Goal: Task Accomplishment & Management: Use online tool/utility

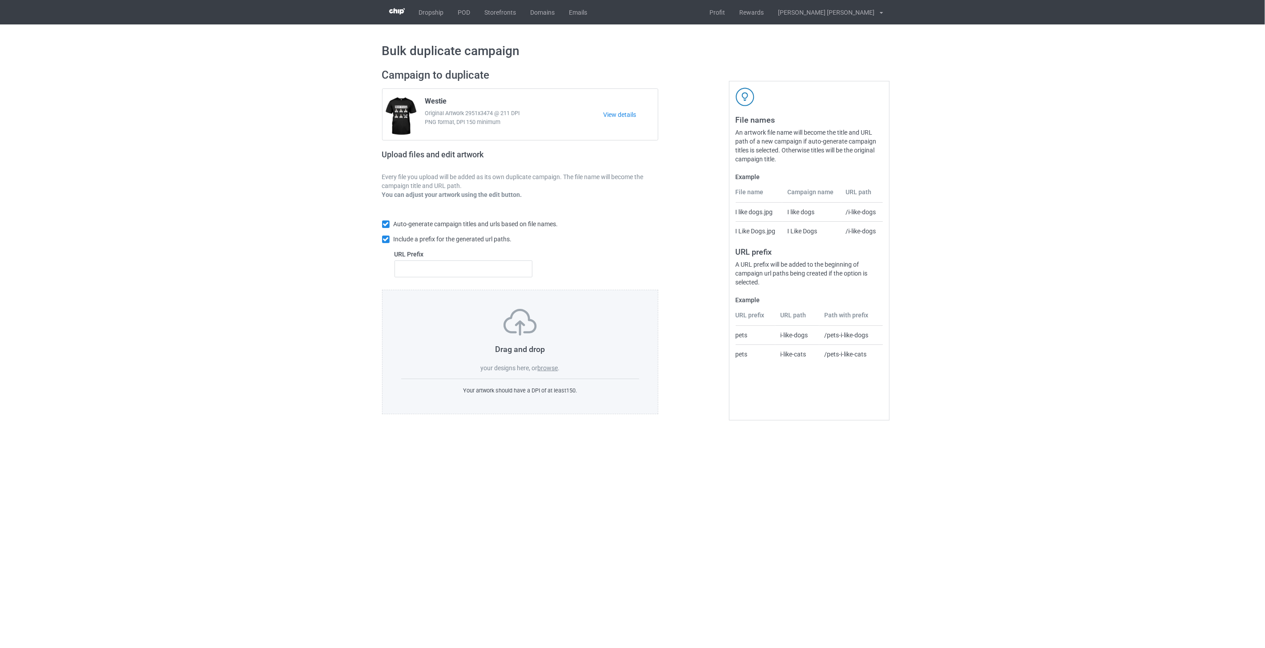
click at [554, 370] on label "browse" at bounding box center [547, 368] width 20 height 7
click at [0, 0] on input "browse" at bounding box center [0, 0] width 0 height 0
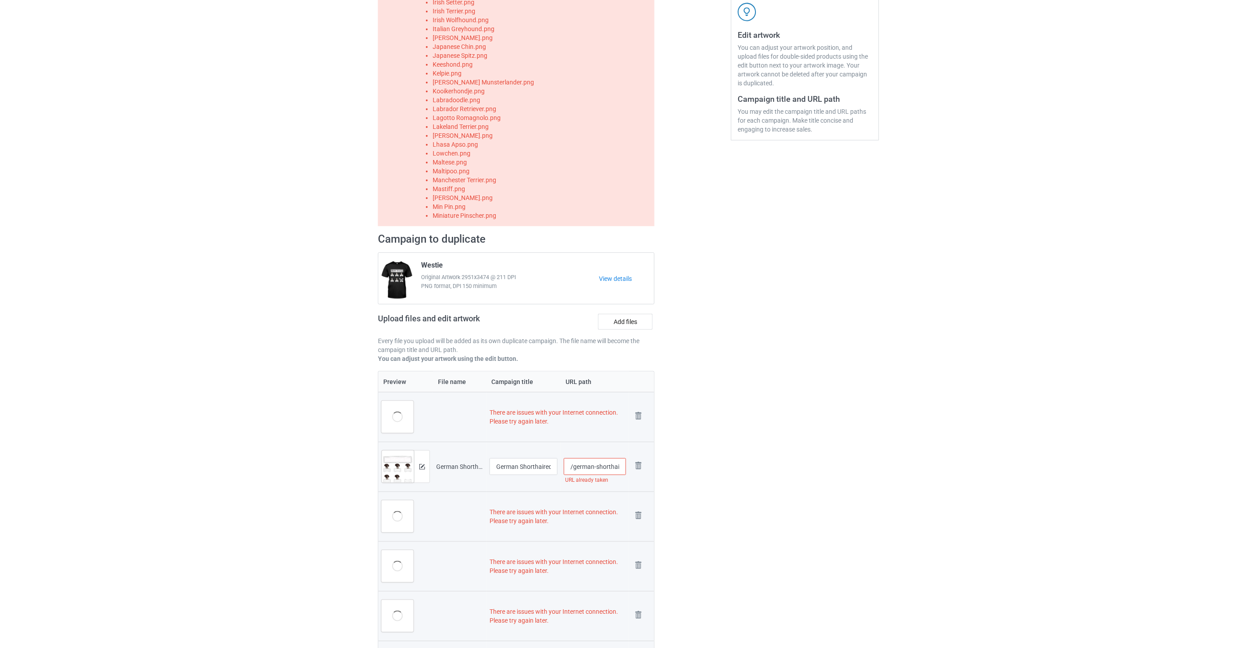
scroll to position [119, 0]
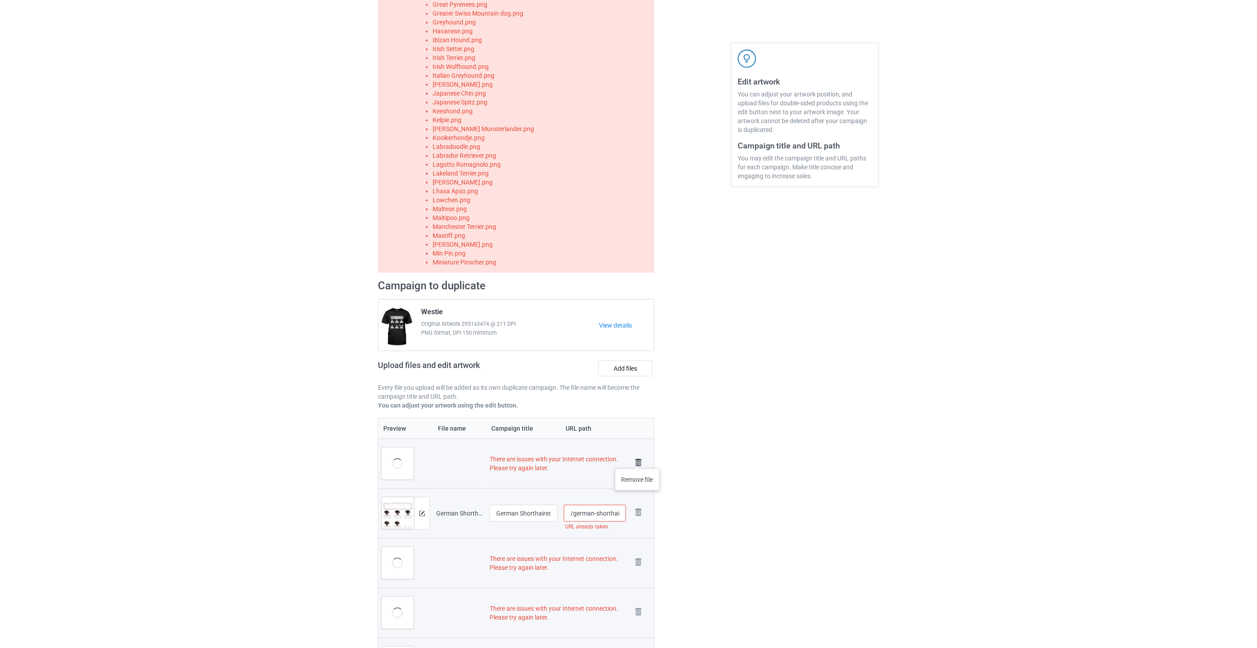
click at [638, 460] on td "Remove file" at bounding box center [641, 464] width 25 height 50
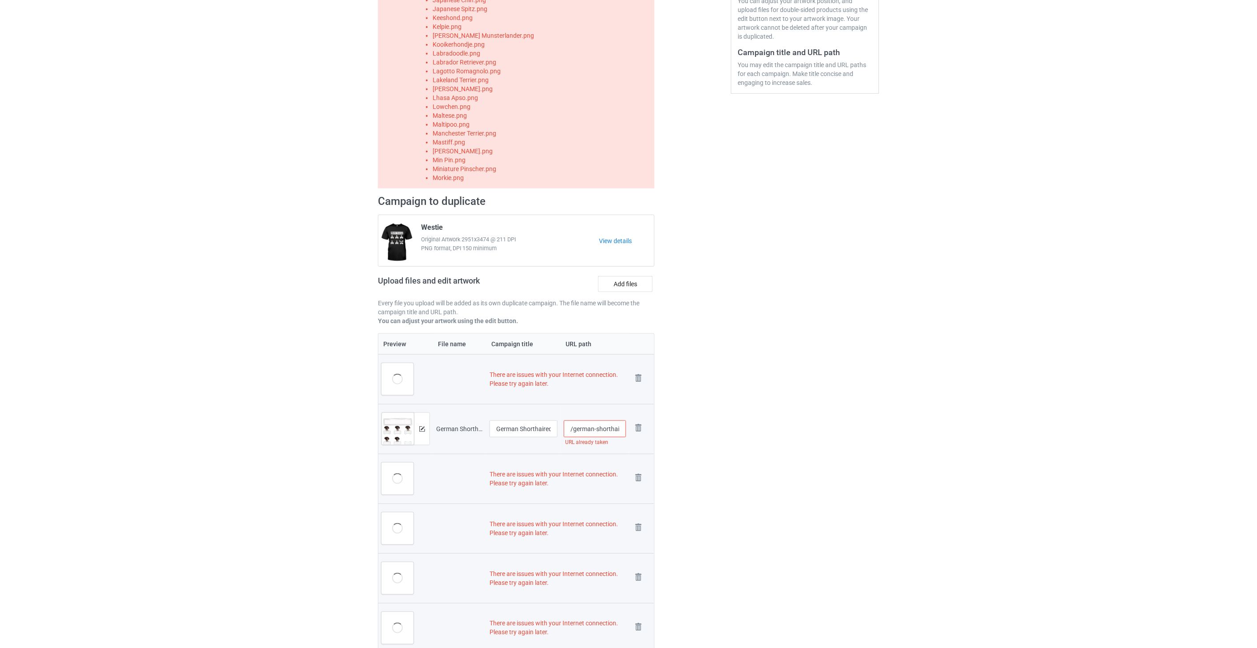
scroll to position [317, 0]
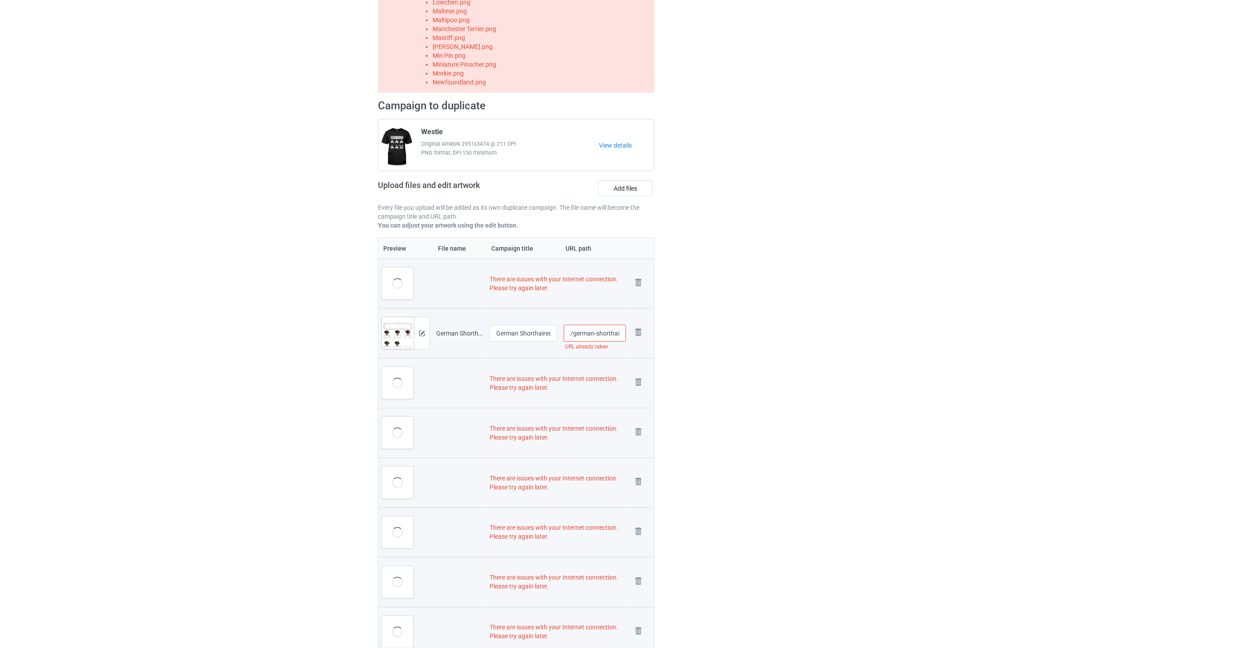
click at [638, 273] on td "Remove file" at bounding box center [641, 284] width 25 height 50
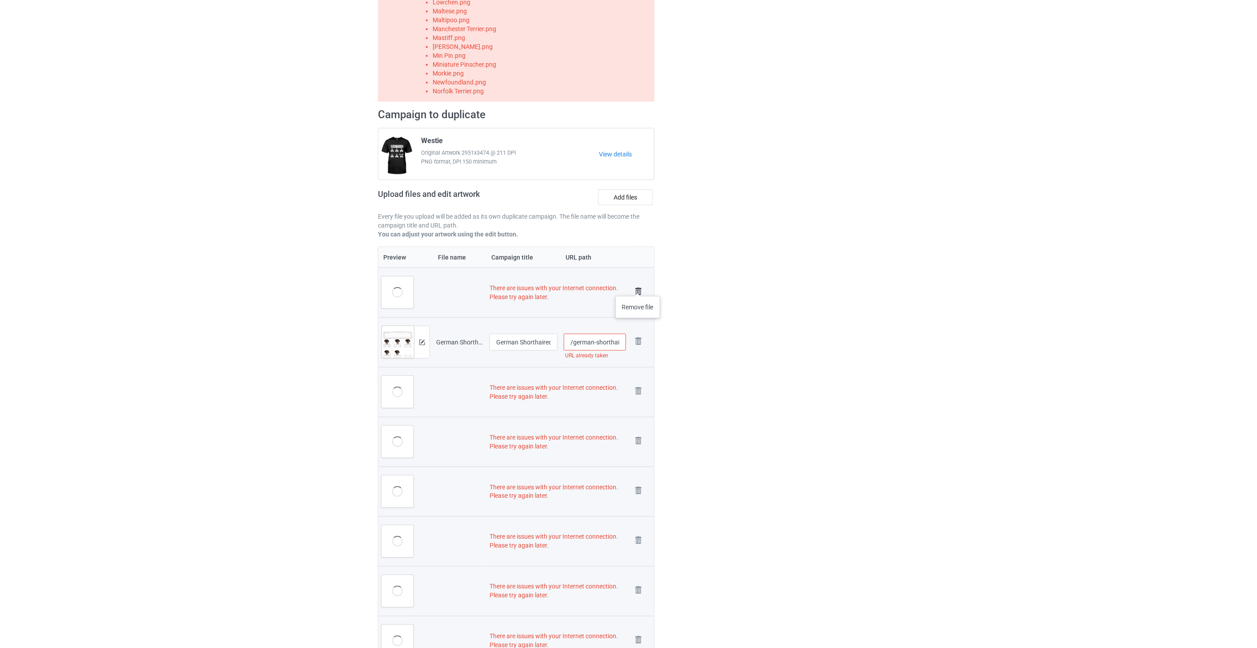
click at [638, 287] on img at bounding box center [638, 291] width 12 height 12
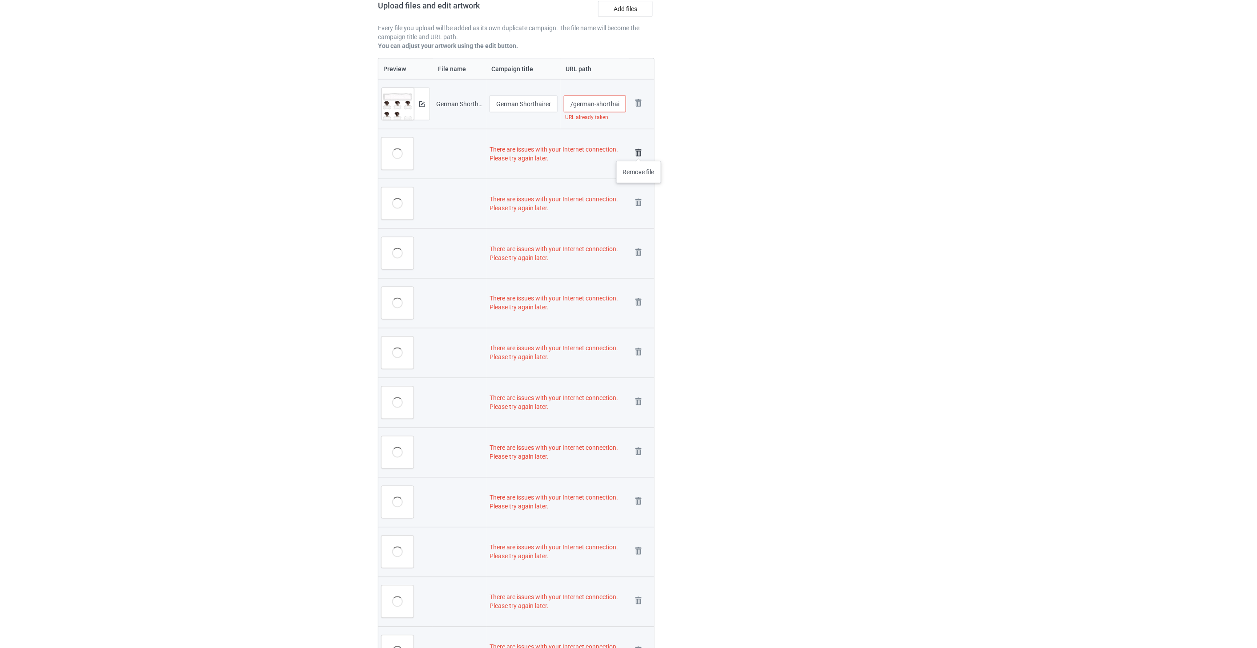
click at [639, 152] on img at bounding box center [638, 153] width 12 height 12
click at [0, 0] on img at bounding box center [0, 0] width 0 height 0
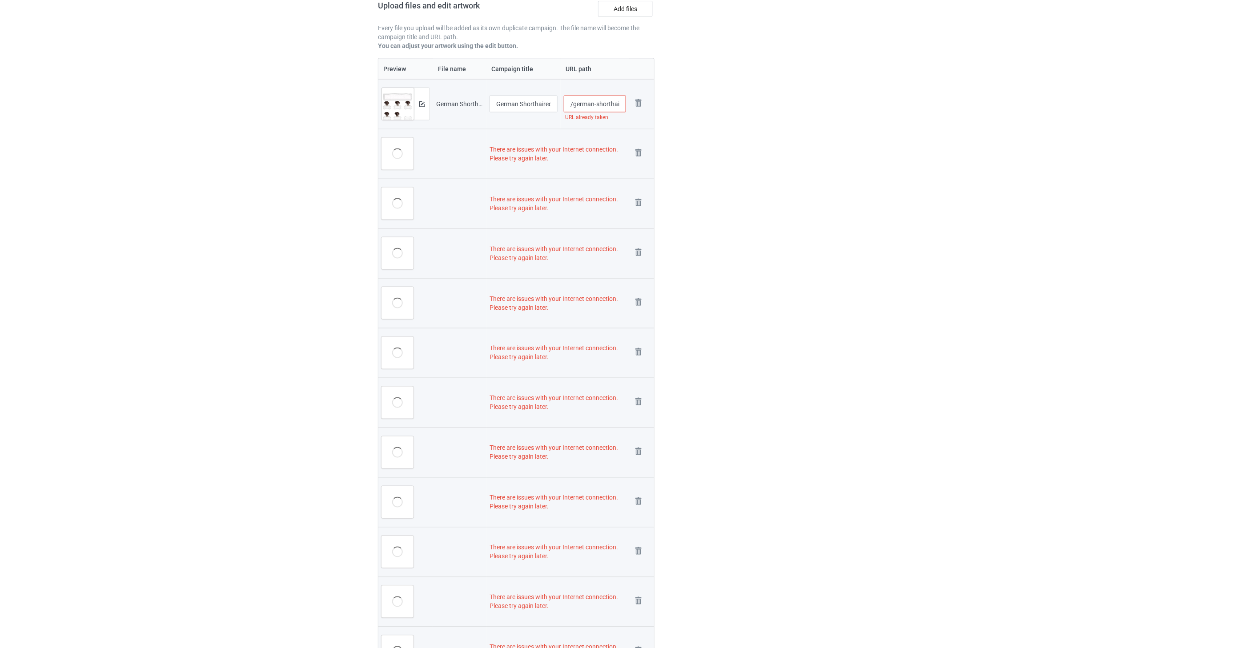
click at [0, 0] on img at bounding box center [0, 0] width 0 height 0
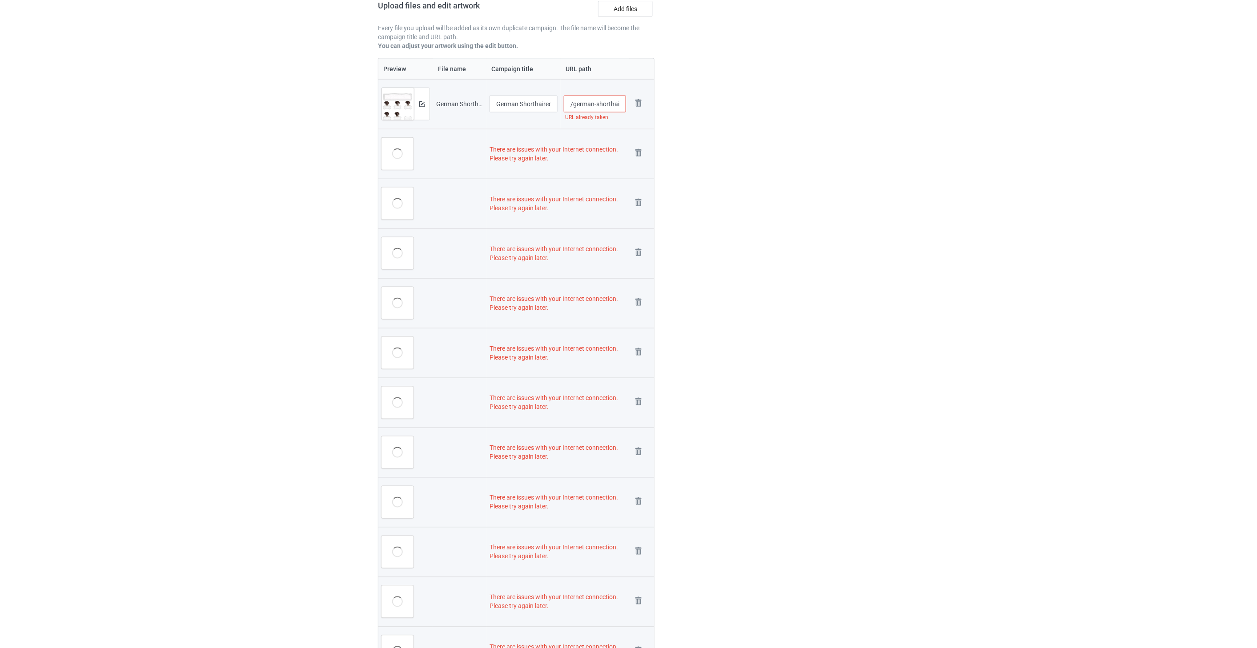
click at [0, 0] on img at bounding box center [0, 0] width 0 height 0
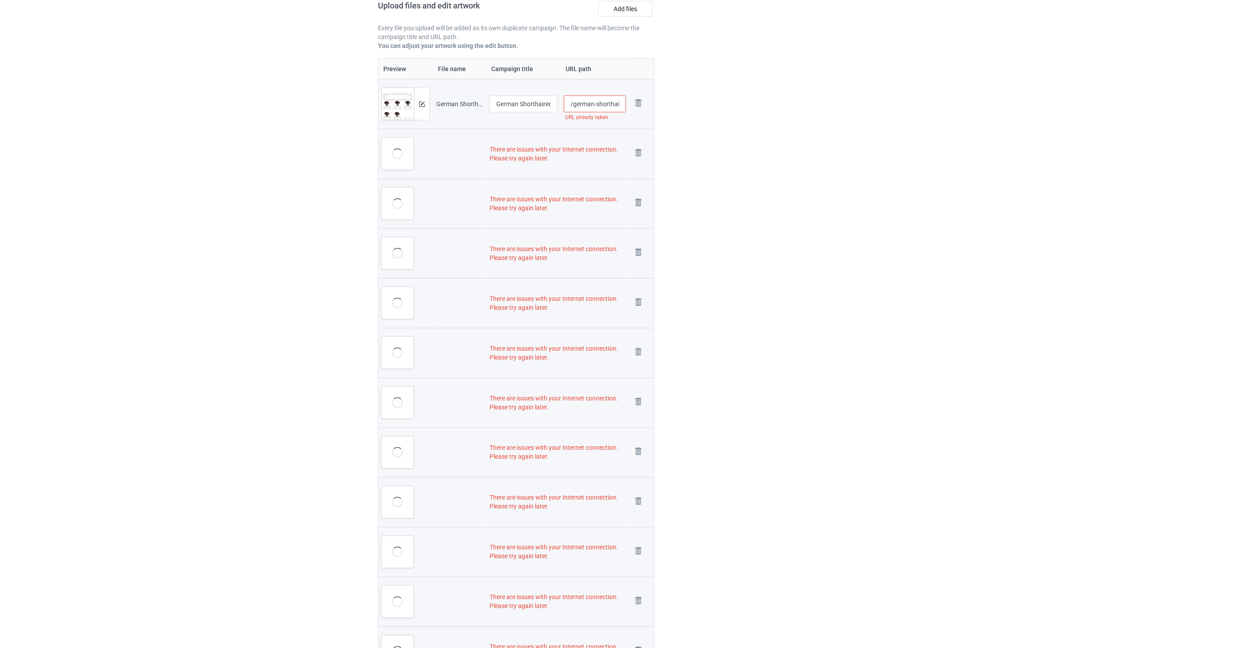
click at [0, 0] on img at bounding box center [0, 0] width 0 height 0
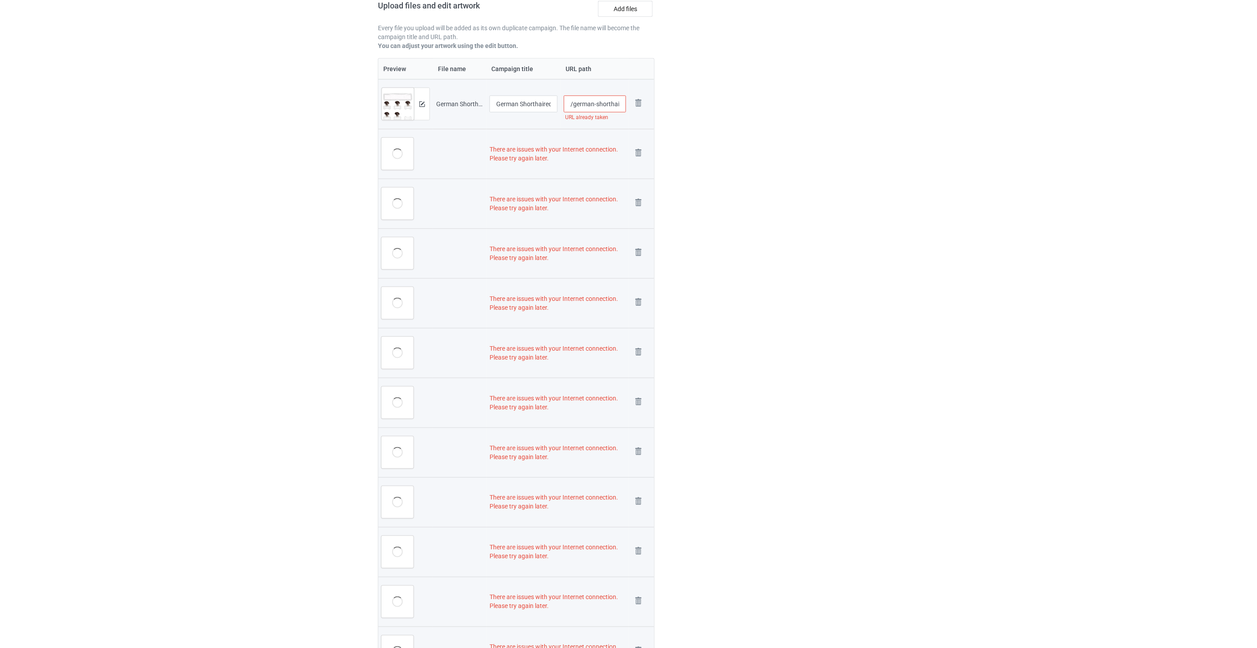
click at [0, 0] on img at bounding box center [0, 0] width 0 height 0
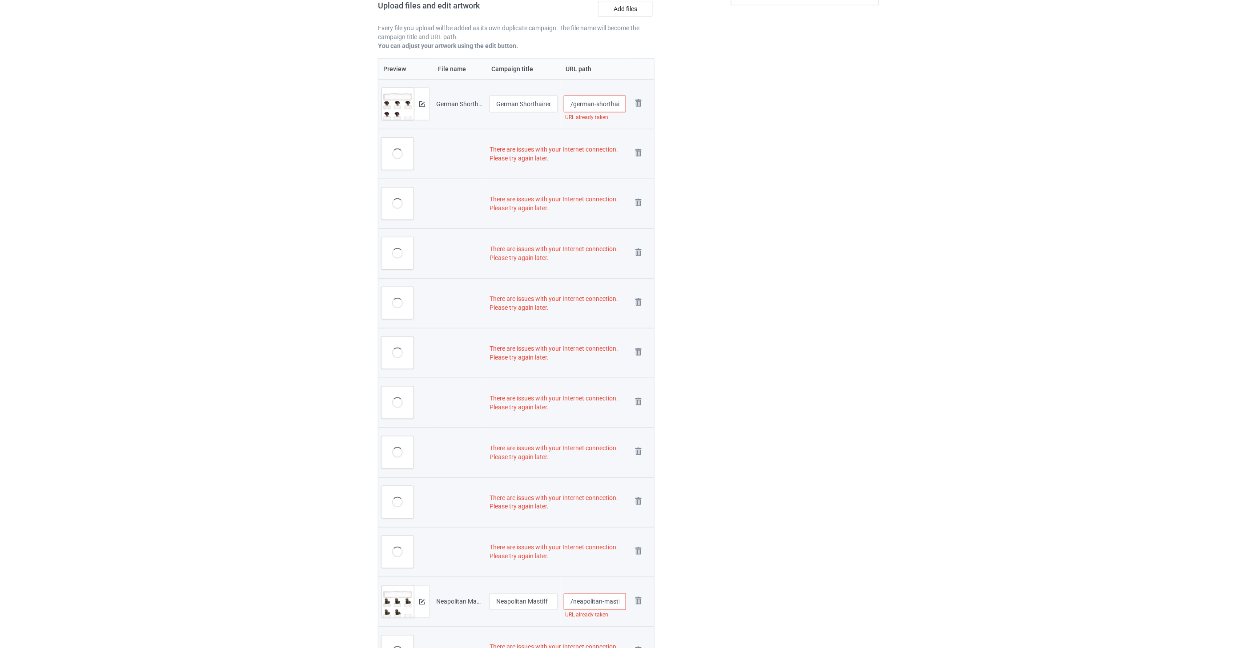
click at [0, 0] on img at bounding box center [0, 0] width 0 height 0
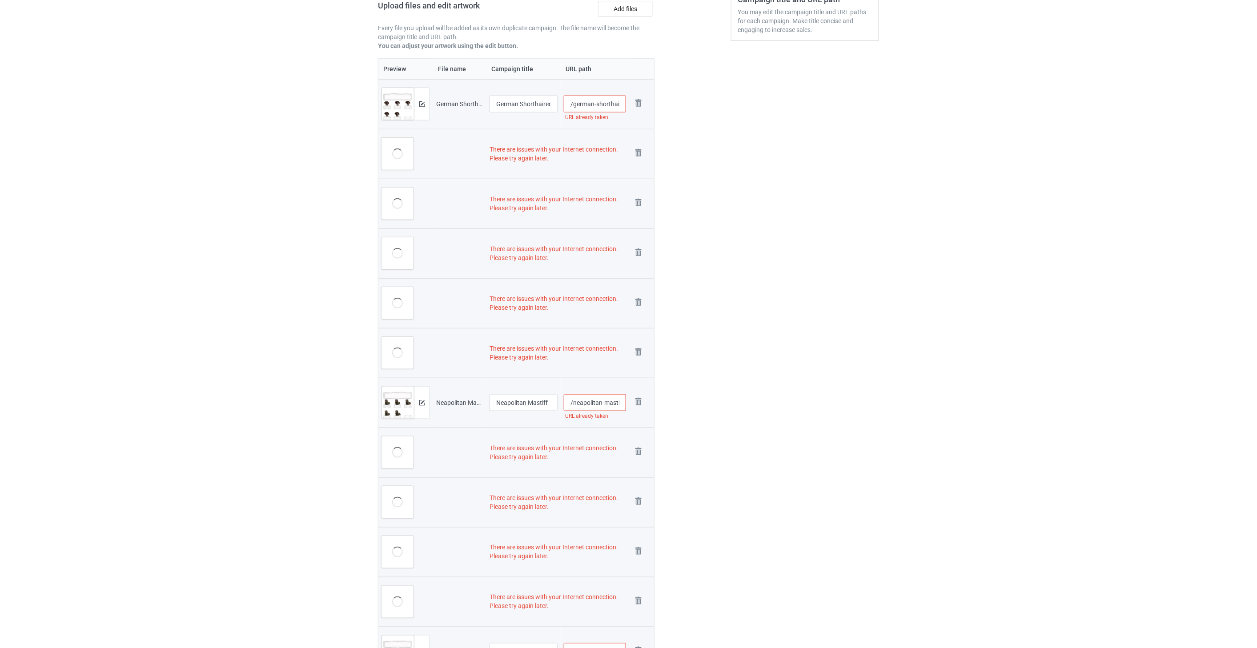
click at [0, 0] on img at bounding box center [0, 0] width 0 height 0
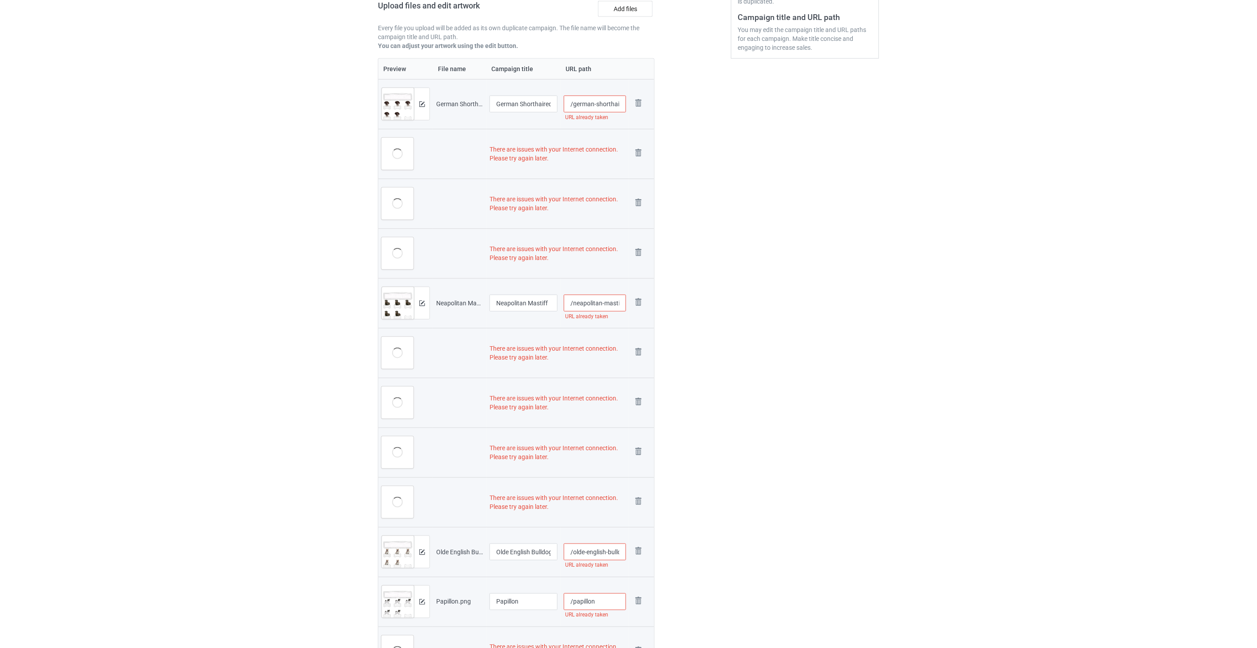
click at [0, 0] on img at bounding box center [0, 0] width 0 height 0
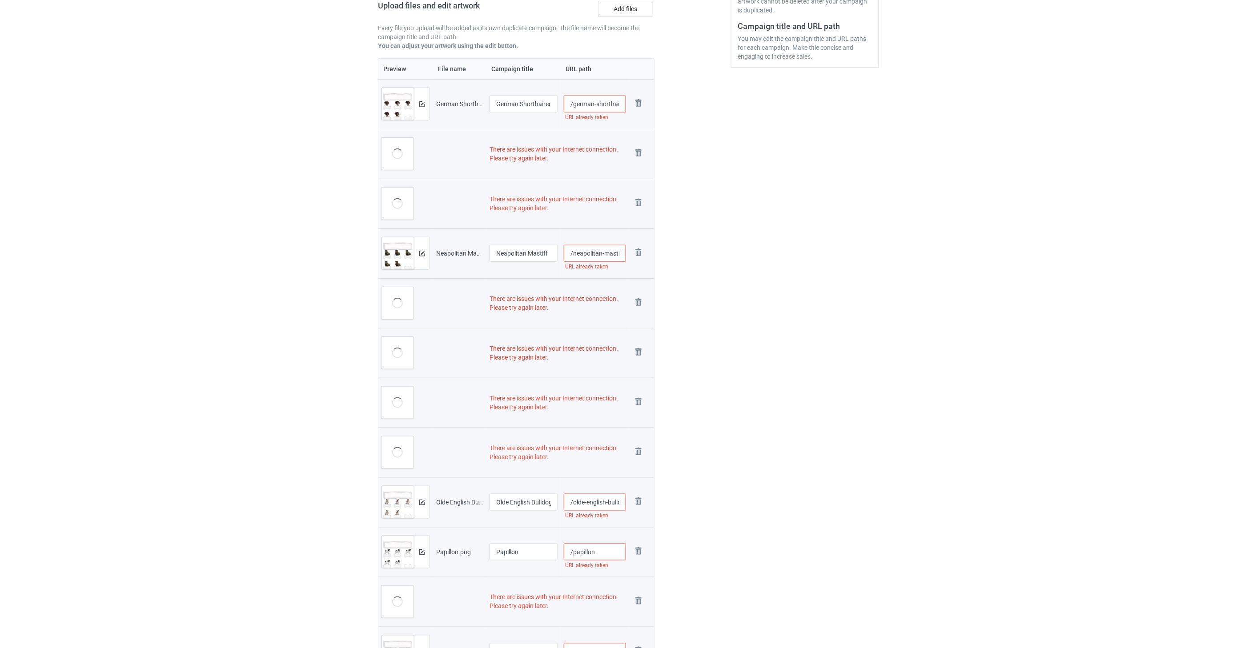
click at [0, 0] on img at bounding box center [0, 0] width 0 height 0
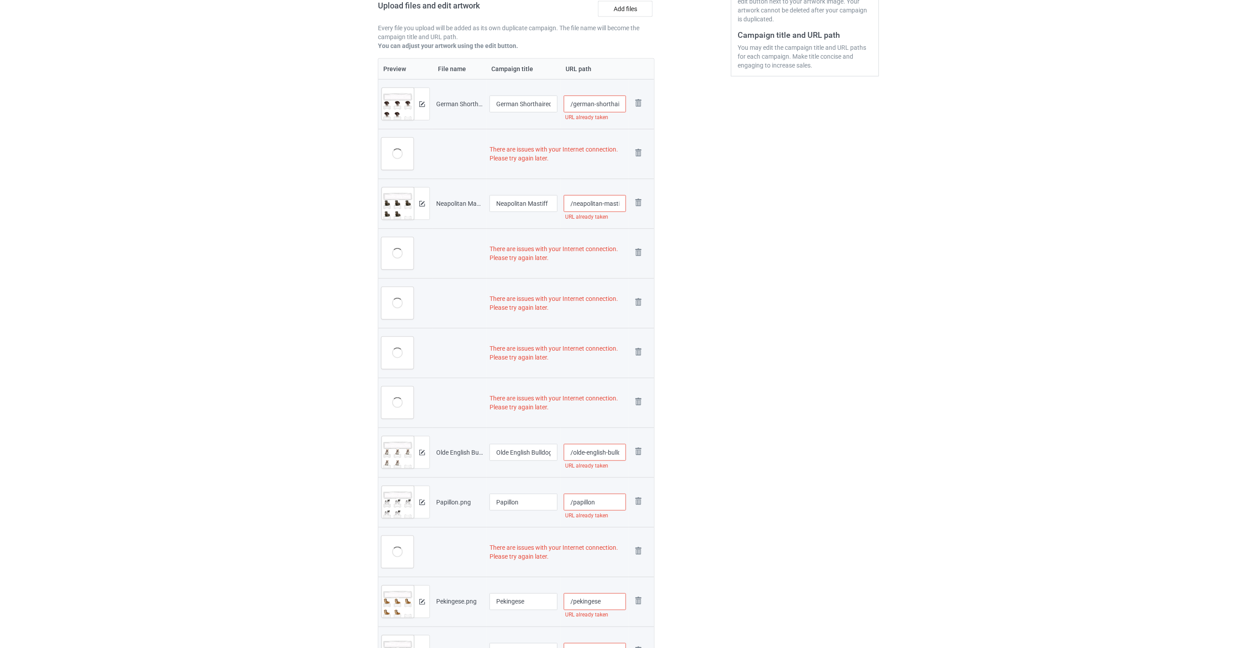
click at [0, 0] on img at bounding box center [0, 0] width 0 height 0
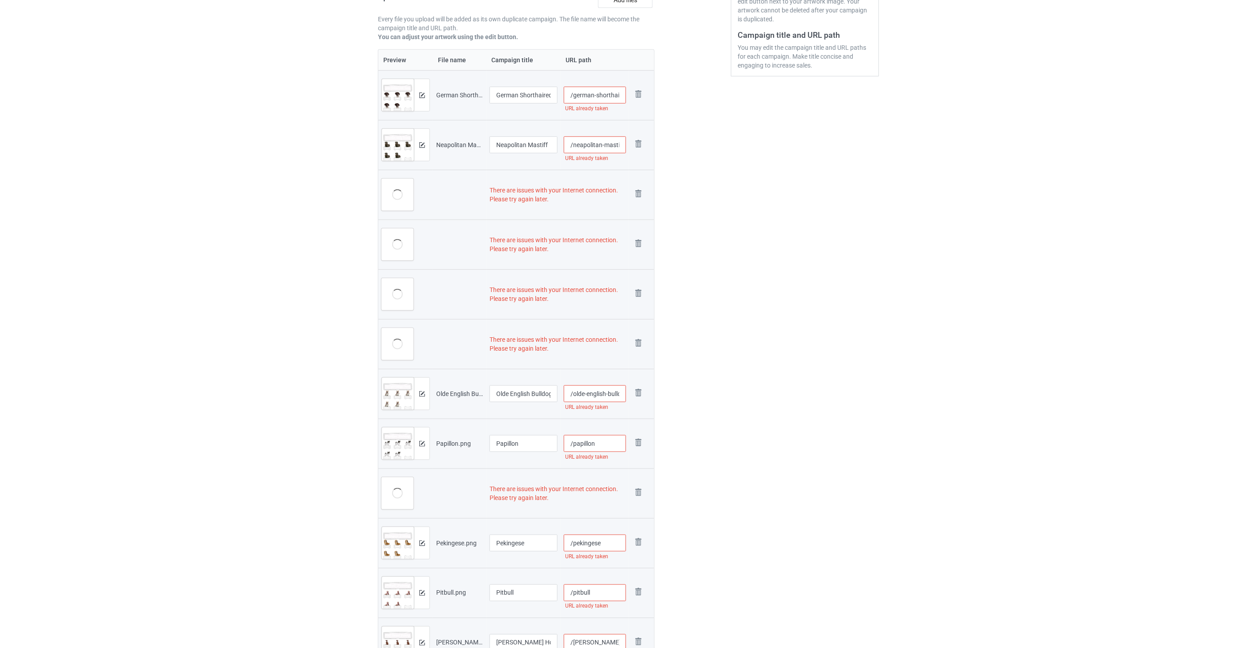
scroll to position [221, 0]
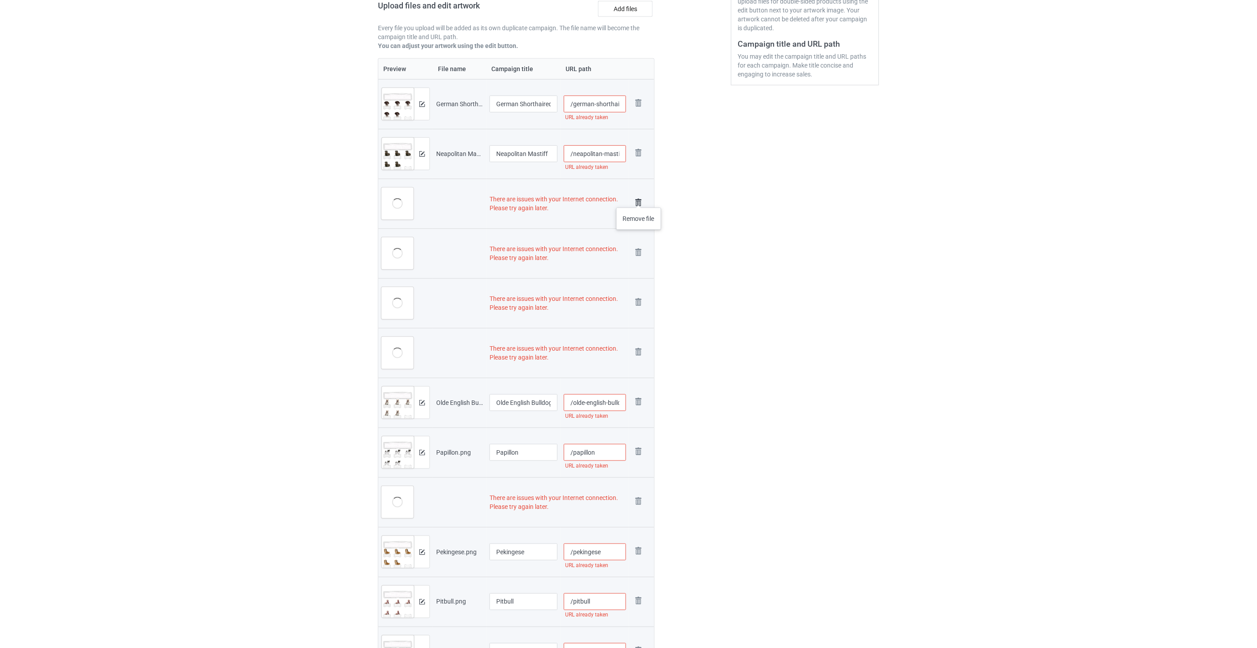
click at [639, 199] on img at bounding box center [638, 203] width 12 height 12
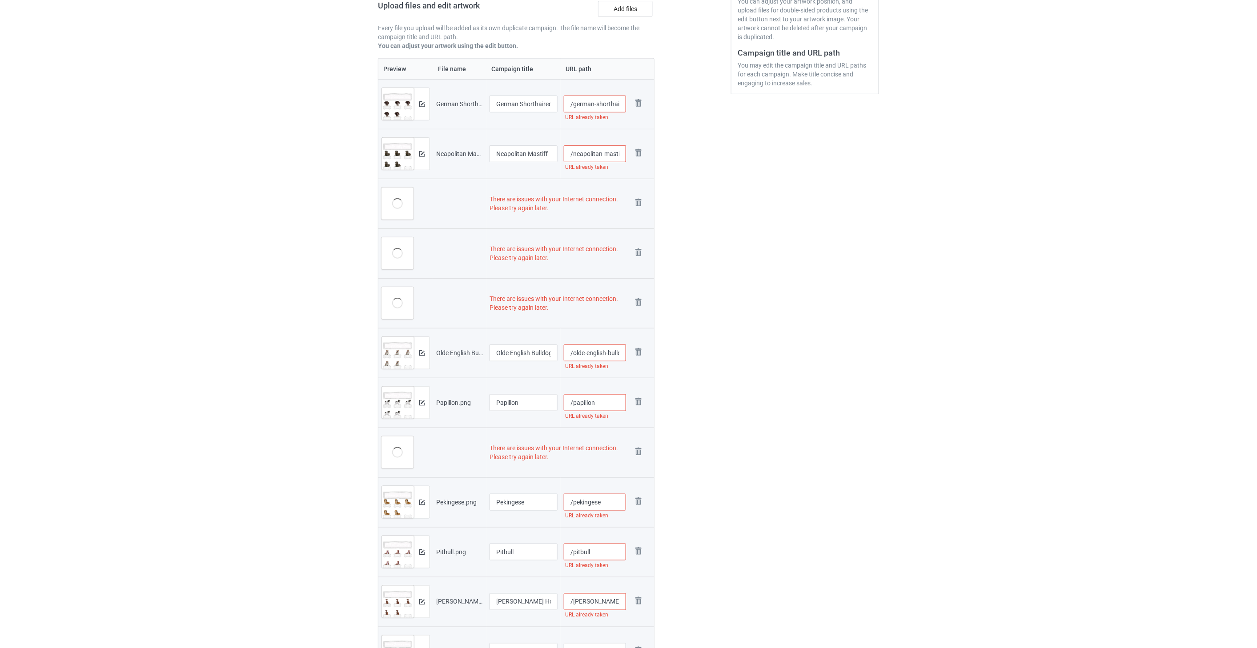
click at [0, 0] on img at bounding box center [0, 0] width 0 height 0
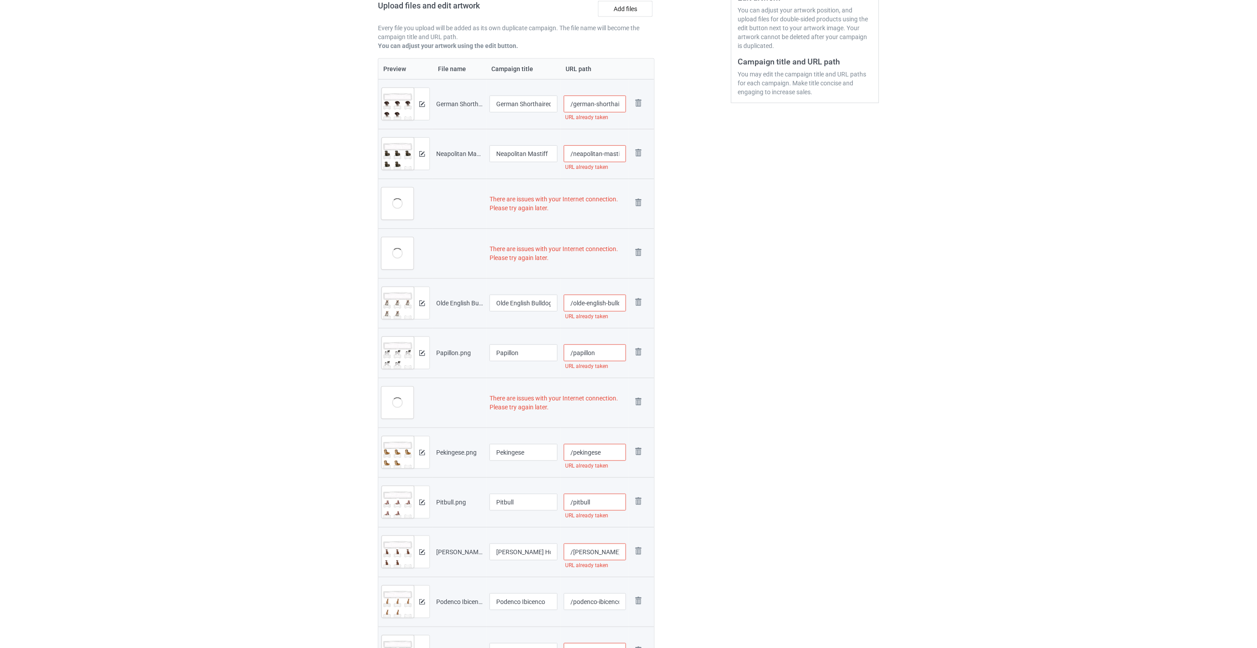
click at [0, 0] on img at bounding box center [0, 0] width 0 height 0
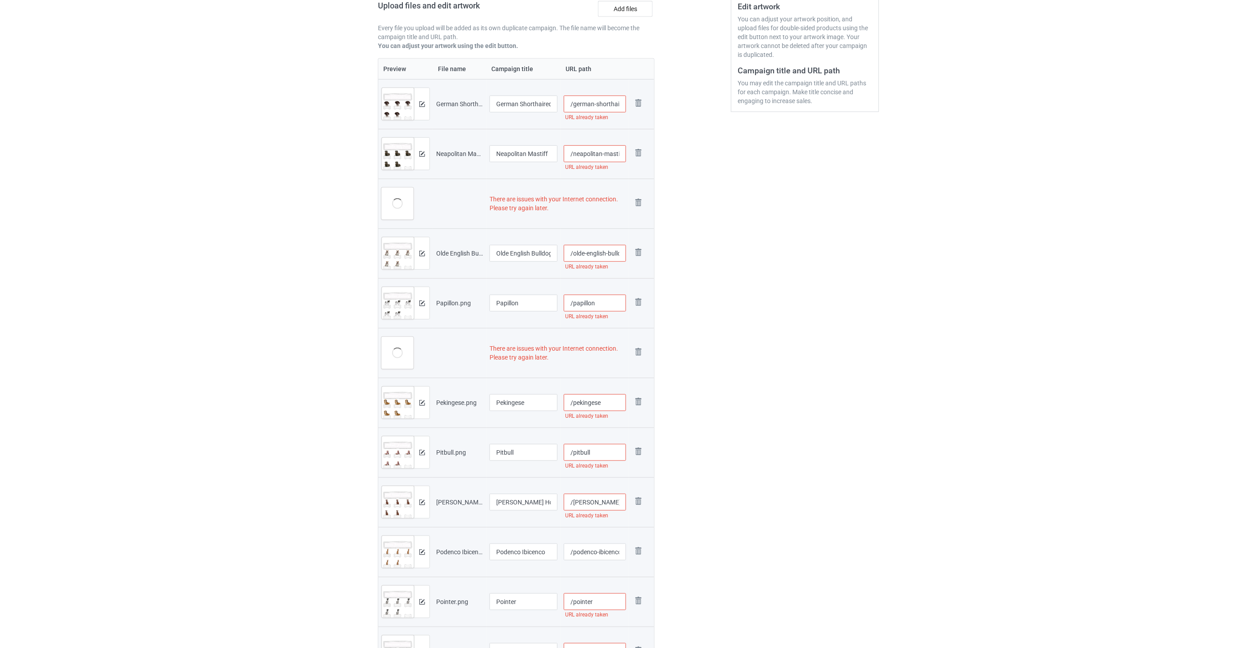
click at [0, 0] on img at bounding box center [0, 0] width 0 height 0
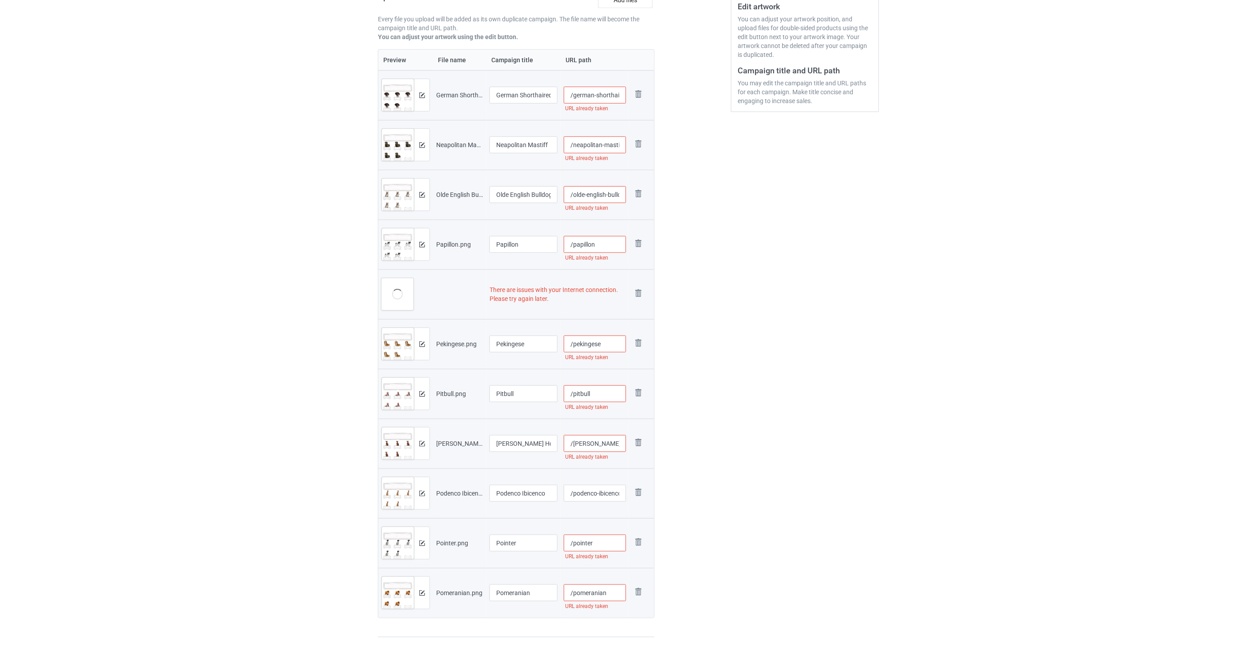
scroll to position [185, 0]
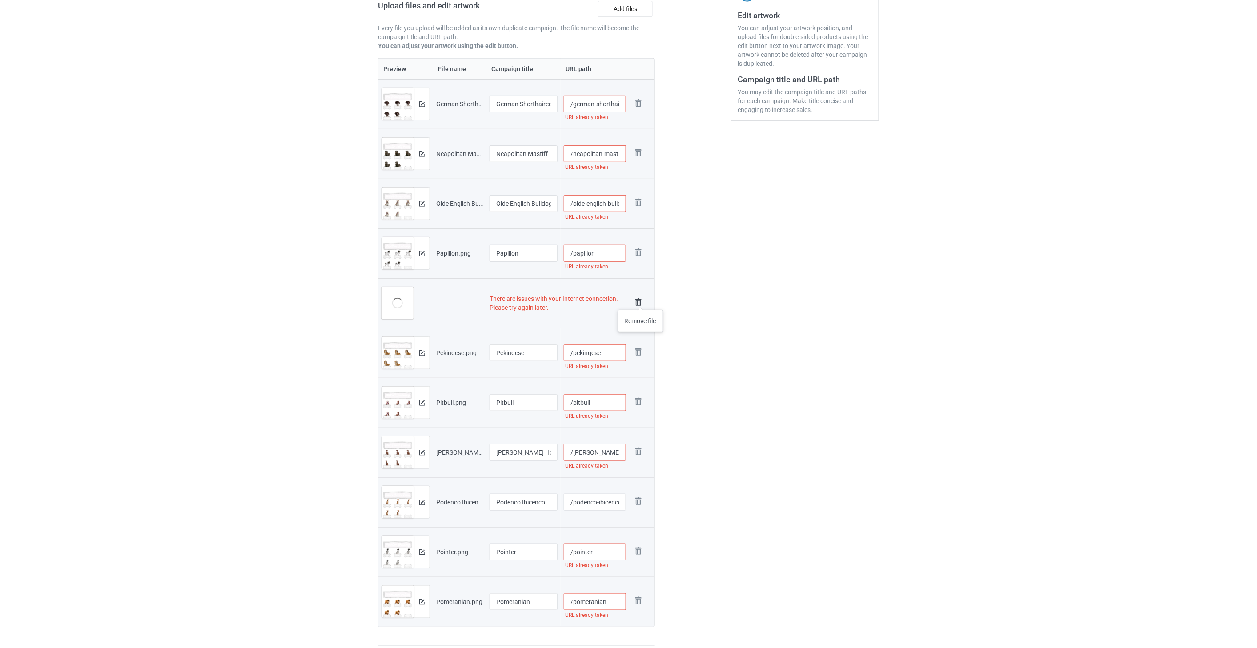
click at [641, 301] on img at bounding box center [638, 302] width 12 height 12
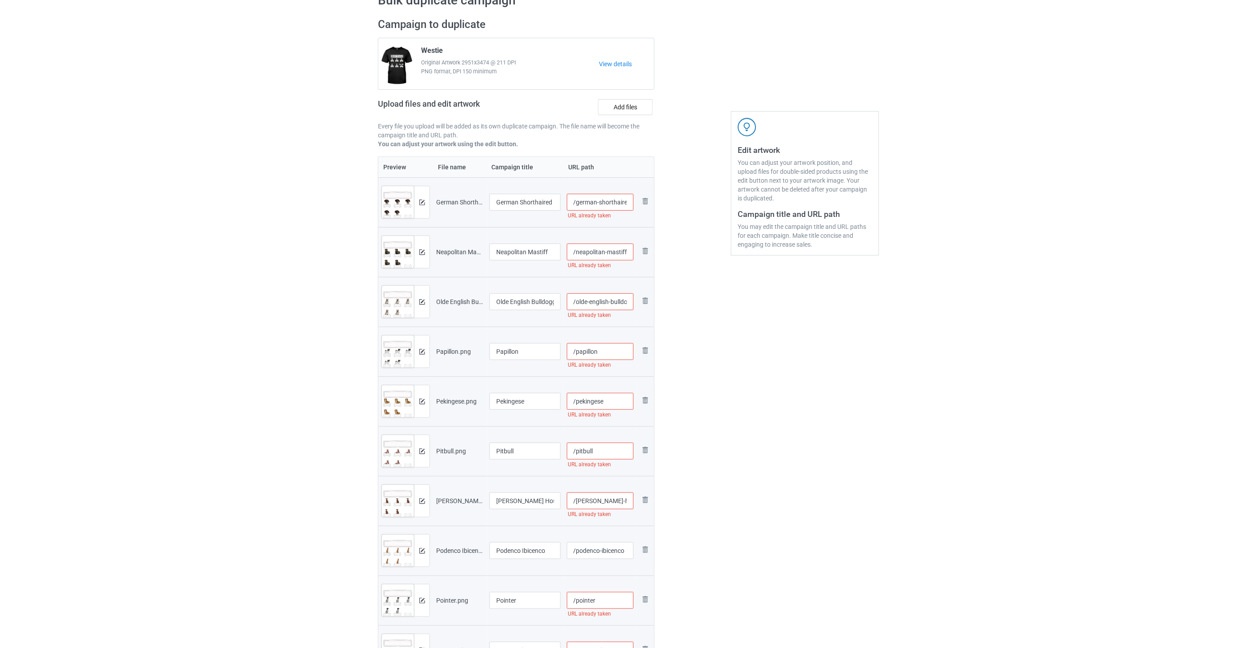
scroll to position [49, 0]
click at [628, 109] on label "Add files" at bounding box center [625, 108] width 55 height 16
click at [0, 0] on input "Add files" at bounding box center [0, 0] width 0 height 0
click at [631, 110] on label "Add files" at bounding box center [625, 108] width 55 height 16
click at [0, 0] on input "Add files" at bounding box center [0, 0] width 0 height 0
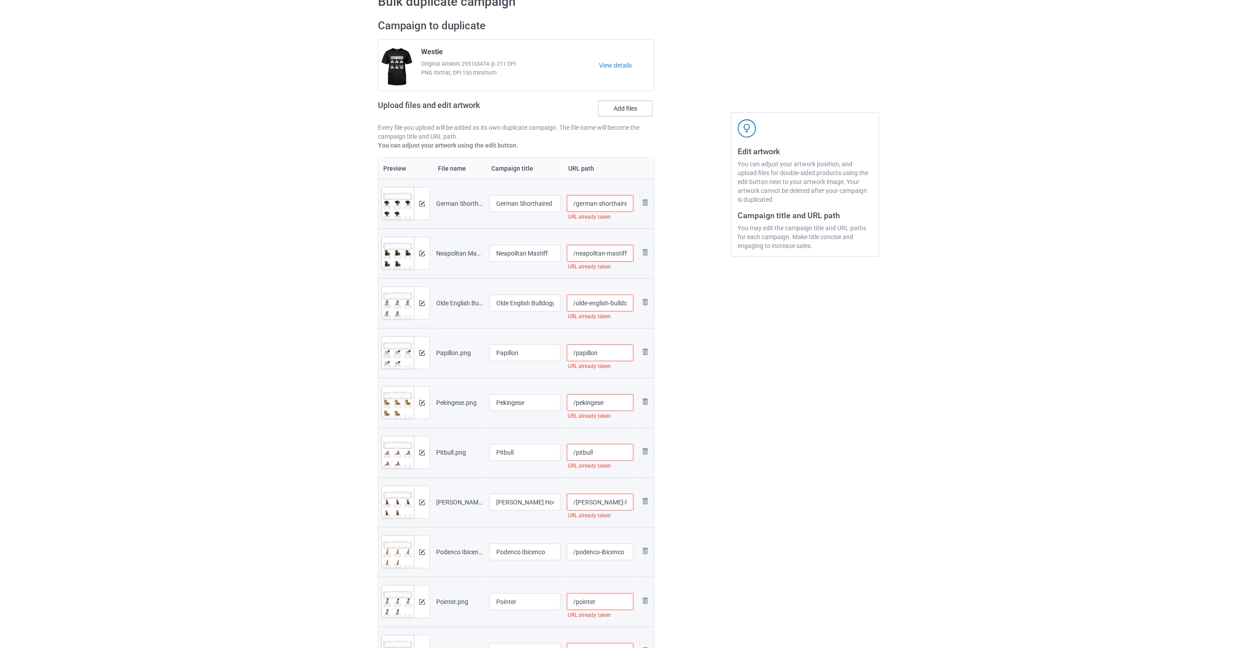
click at [636, 110] on label "Add files" at bounding box center [625, 108] width 55 height 16
click at [0, 0] on input "Add files" at bounding box center [0, 0] width 0 height 0
click at [635, 110] on label "Add files" at bounding box center [625, 108] width 55 height 16
click at [0, 0] on input "Add files" at bounding box center [0, 0] width 0 height 0
click at [638, 109] on label "Add files" at bounding box center [625, 108] width 55 height 16
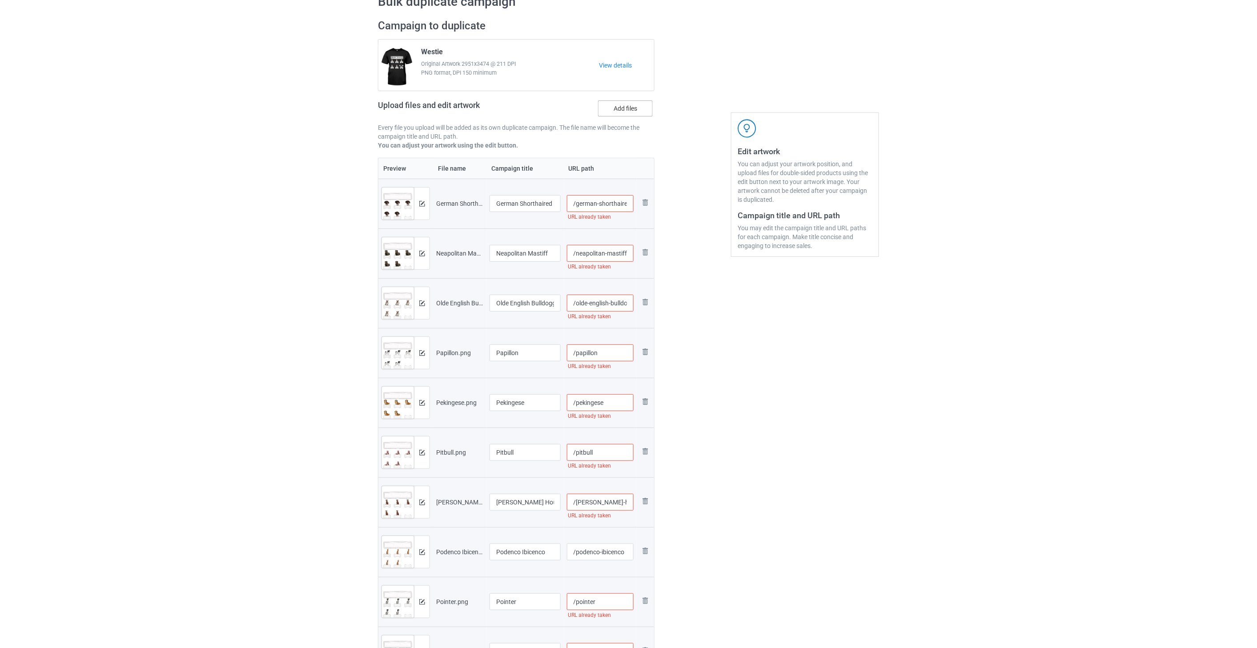
click at [0, 0] on input "Add files" at bounding box center [0, 0] width 0 height 0
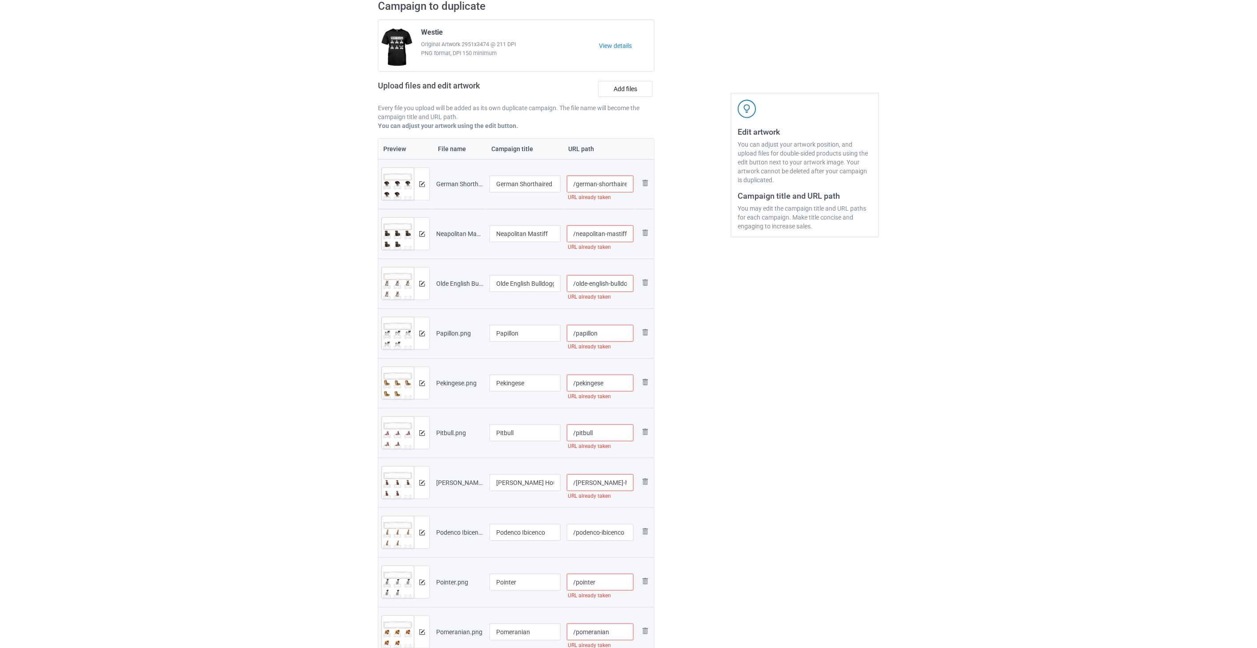
scroll to position [0, 0]
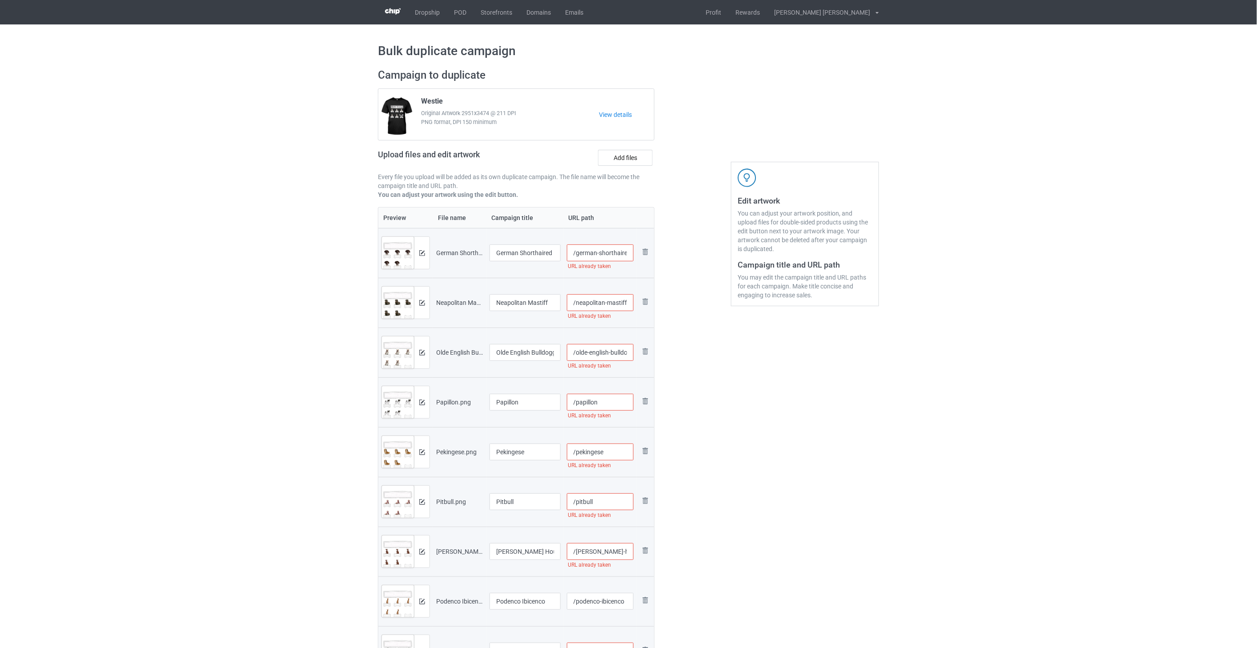
click at [605, 257] on input "/german-shorthaired-pointer" at bounding box center [600, 253] width 67 height 17
drag, startPoint x: 629, startPoint y: 253, endPoint x: 615, endPoint y: 252, distance: 13.4
click at [615, 252] on input "/german-shorthaired-pointer-tra2" at bounding box center [600, 253] width 67 height 17
type input "/german-shorthaired-pointer-tra2"
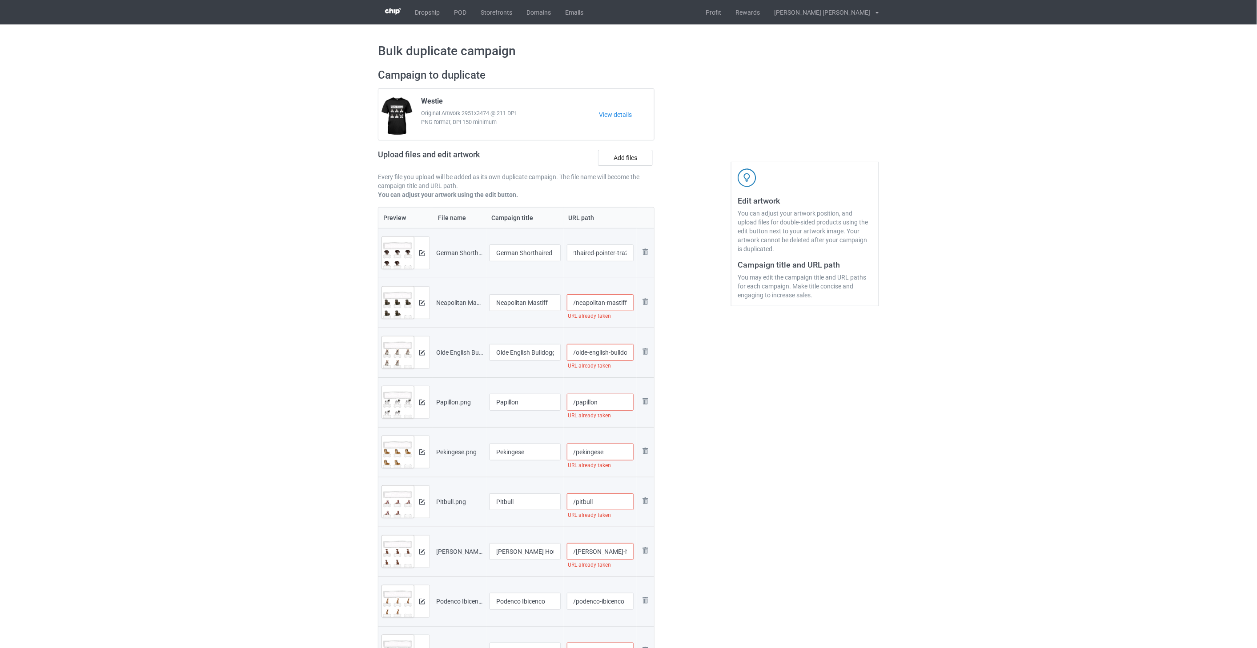
click at [608, 300] on input "/neapolitan-mastiff" at bounding box center [600, 302] width 67 height 17
paste input "tra2"
click at [619, 252] on input "/german-shorthaired-pointer-tra2" at bounding box center [600, 253] width 67 height 17
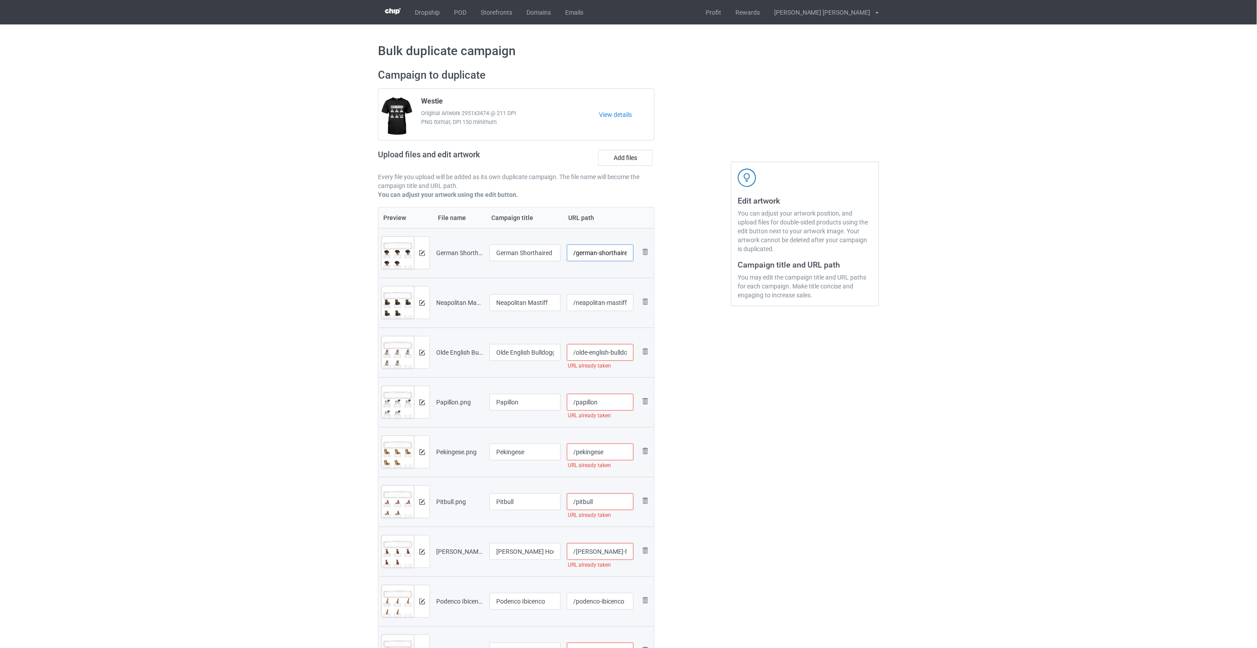
scroll to position [0, 37]
drag, startPoint x: 629, startPoint y: 253, endPoint x: 638, endPoint y: 294, distance: 41.9
click at [616, 253] on input "/german-shorthaired-pointer-tra2" at bounding box center [600, 253] width 67 height 17
click at [607, 302] on input "/neapolitan-mastifftra2" at bounding box center [600, 302] width 67 height 17
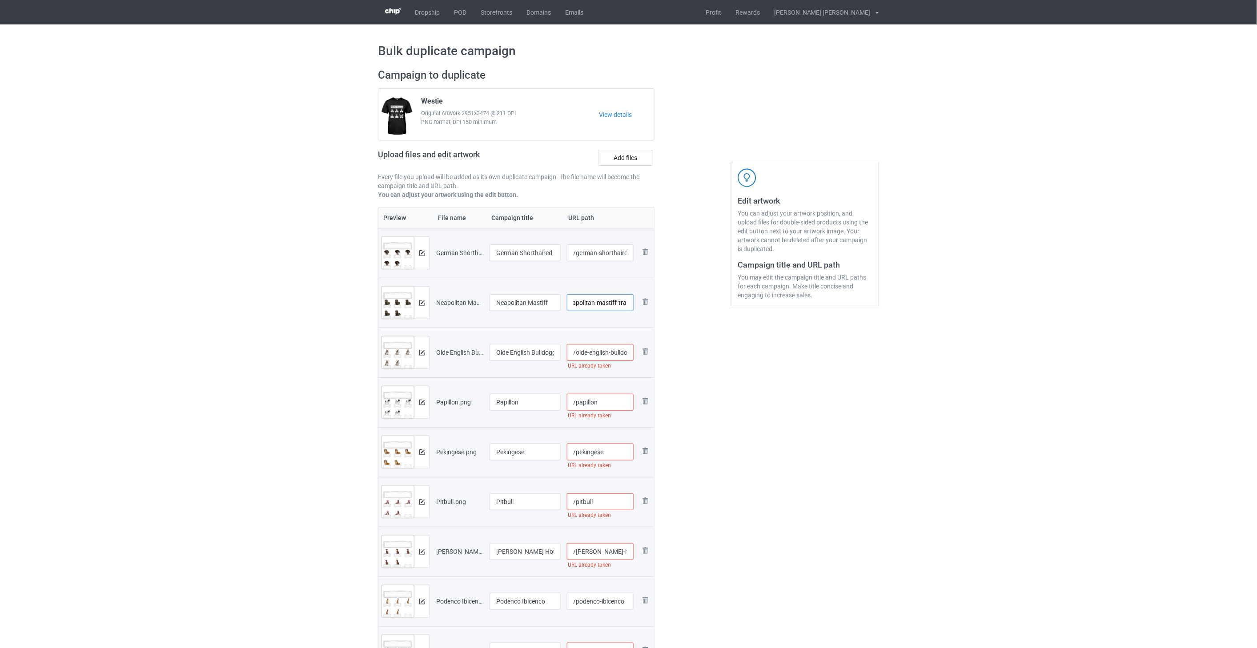
type input "/neapolitan-mastiff-tra2"
click at [617, 353] on input "/olde-english-bulldogges" at bounding box center [600, 352] width 67 height 17
paste input "-tra2"
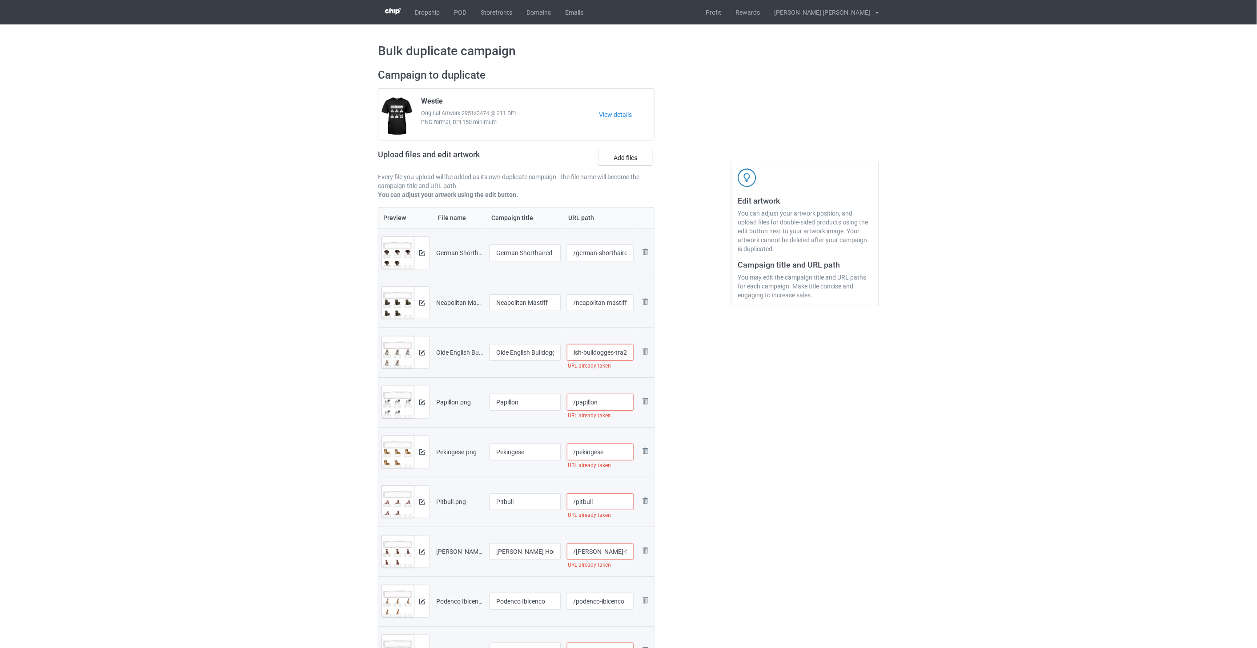
type input "/olde-english-bulldogges-tra2"
click at [620, 401] on input "/papillon" at bounding box center [600, 402] width 67 height 17
paste input "-tra2"
type input "/papillon-tra2"
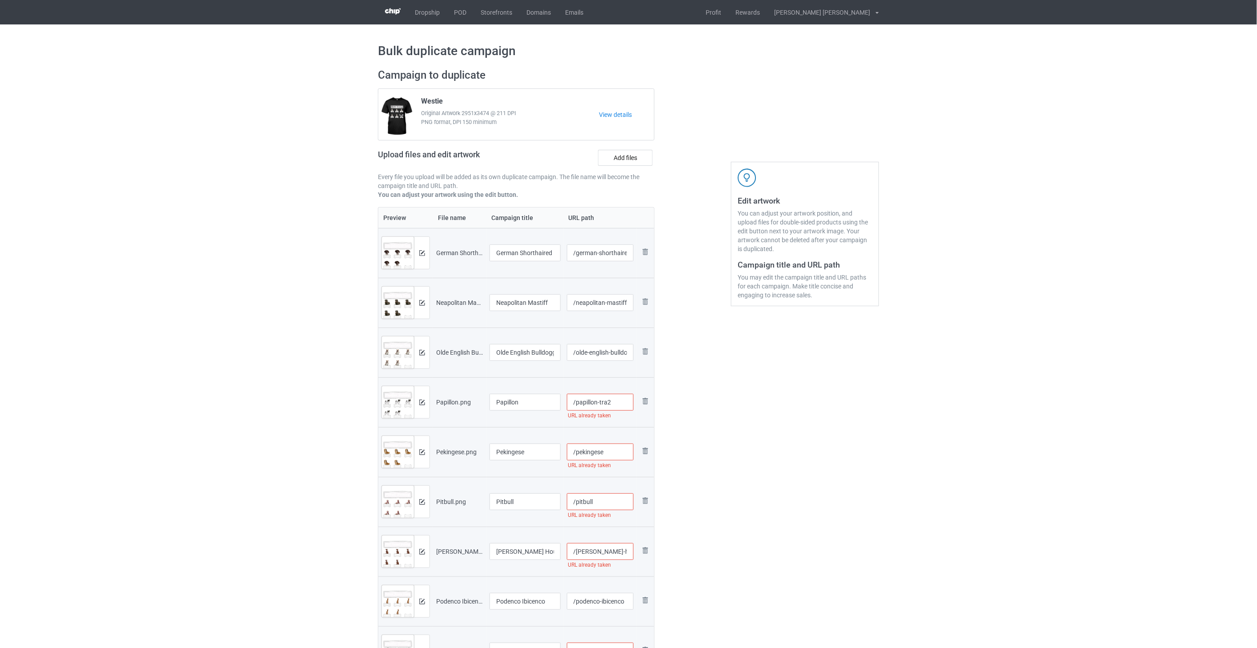
click at [618, 458] on input "/pekingese" at bounding box center [600, 452] width 67 height 17
paste input "-tra2"
type input "/pekingese-tra2"
click at [618, 499] on input "/pitbull" at bounding box center [600, 502] width 67 height 17
paste input "-tra2"
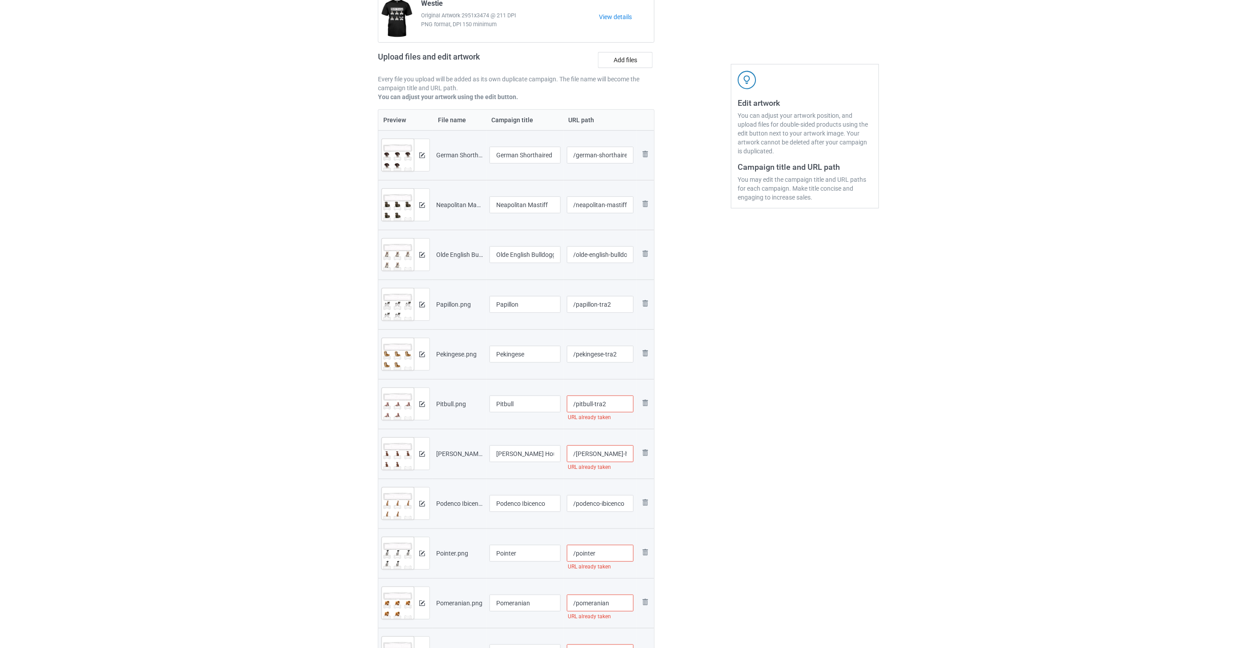
scroll to position [99, 0]
type input "/pitbull-tra2"
click at [619, 451] on input "/[PERSON_NAME]-hound" at bounding box center [600, 453] width 67 height 17
paste input "-tra2"
type input "/[PERSON_NAME]-hound-tra2"
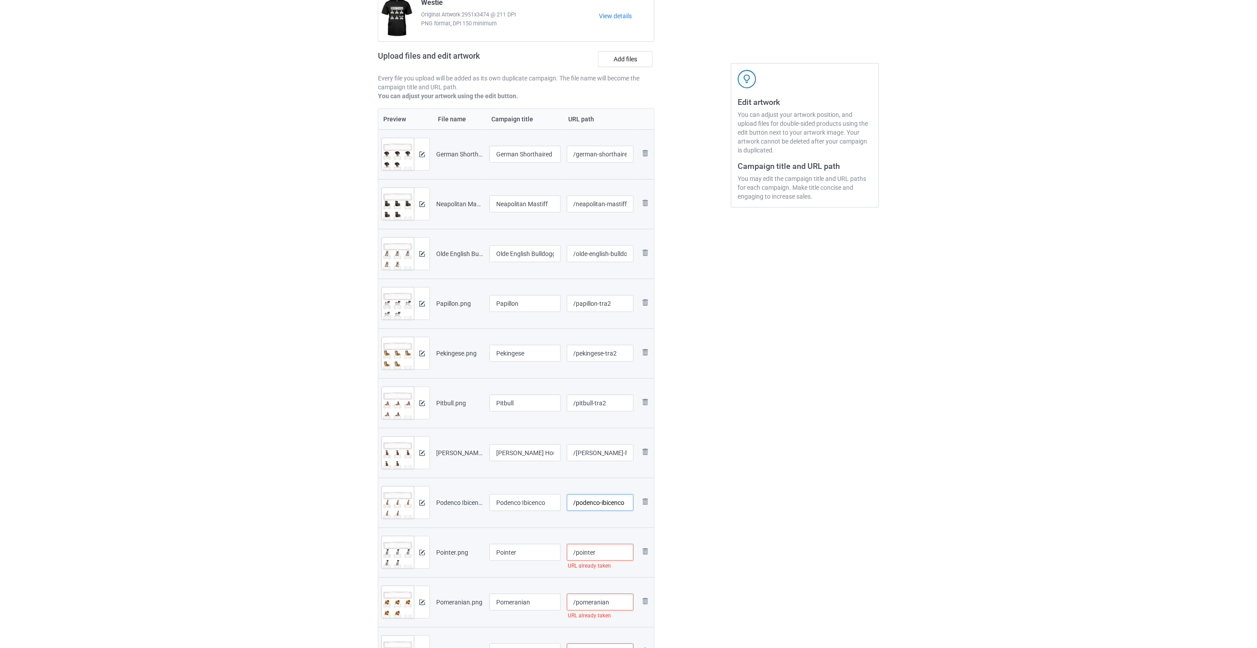
click at [628, 503] on input "/podenco-ibicenco" at bounding box center [600, 502] width 67 height 17
paste input "-tra2"
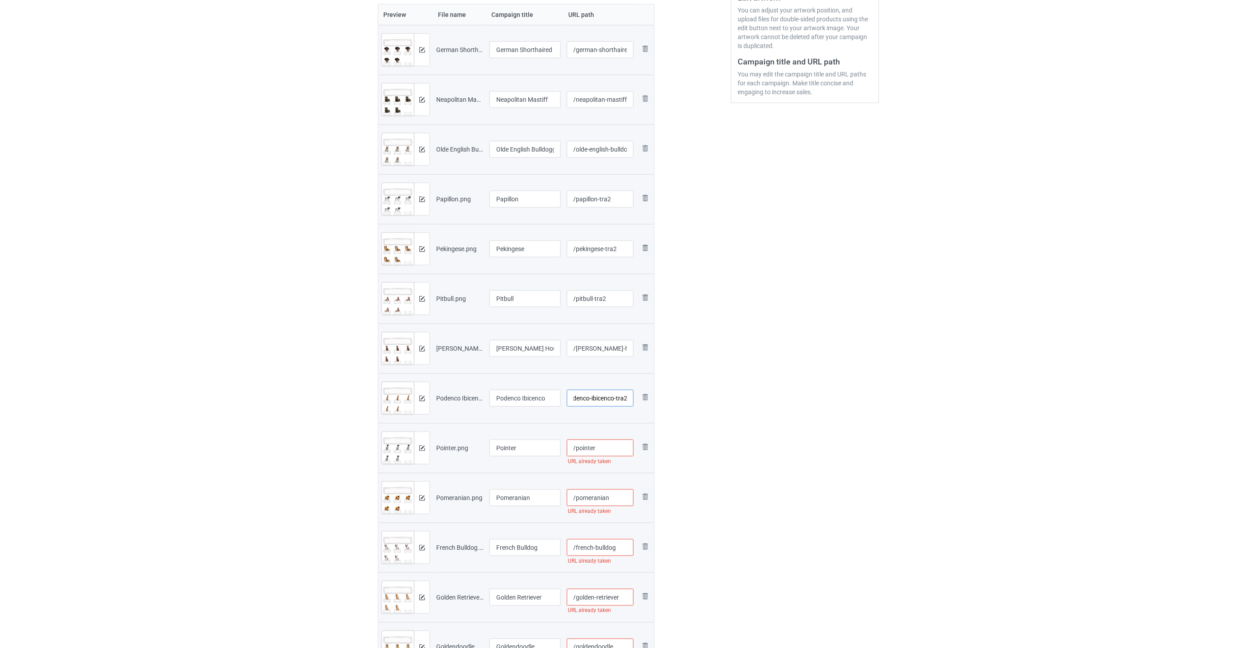
scroll to position [247, 0]
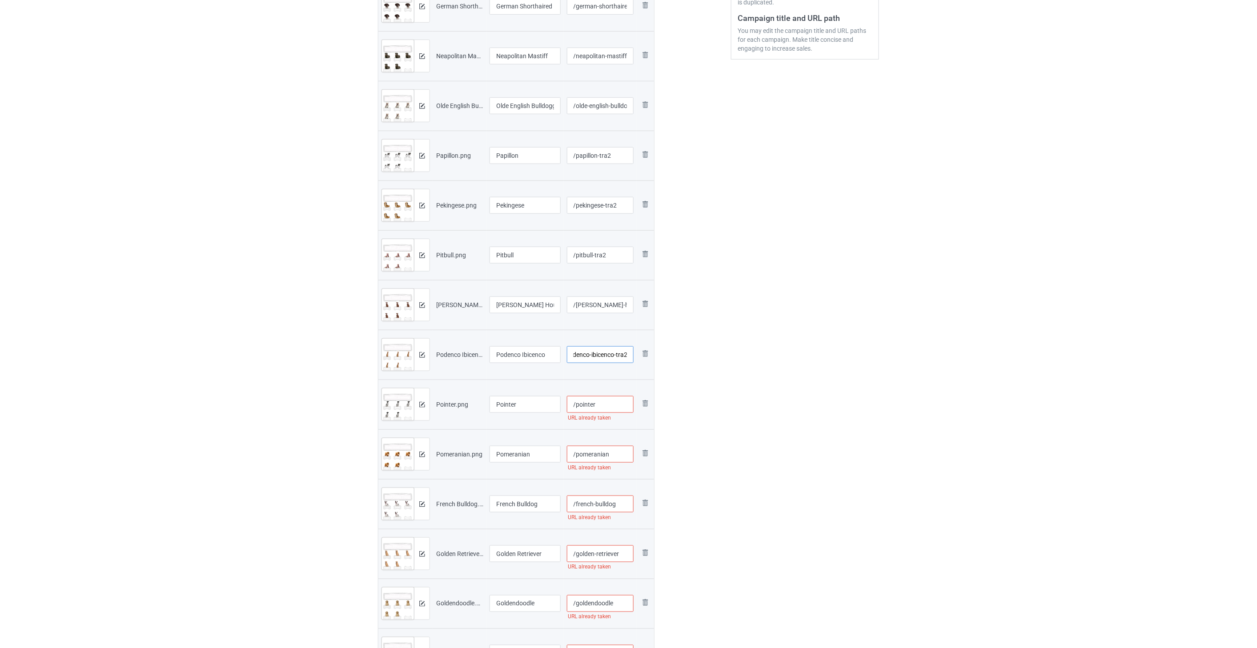
type input "/podenco-ibicenco-tra2"
click at [597, 405] on input "/pointer" at bounding box center [600, 404] width 67 height 17
paste input "-tra2"
type input "/pointer-tra2"
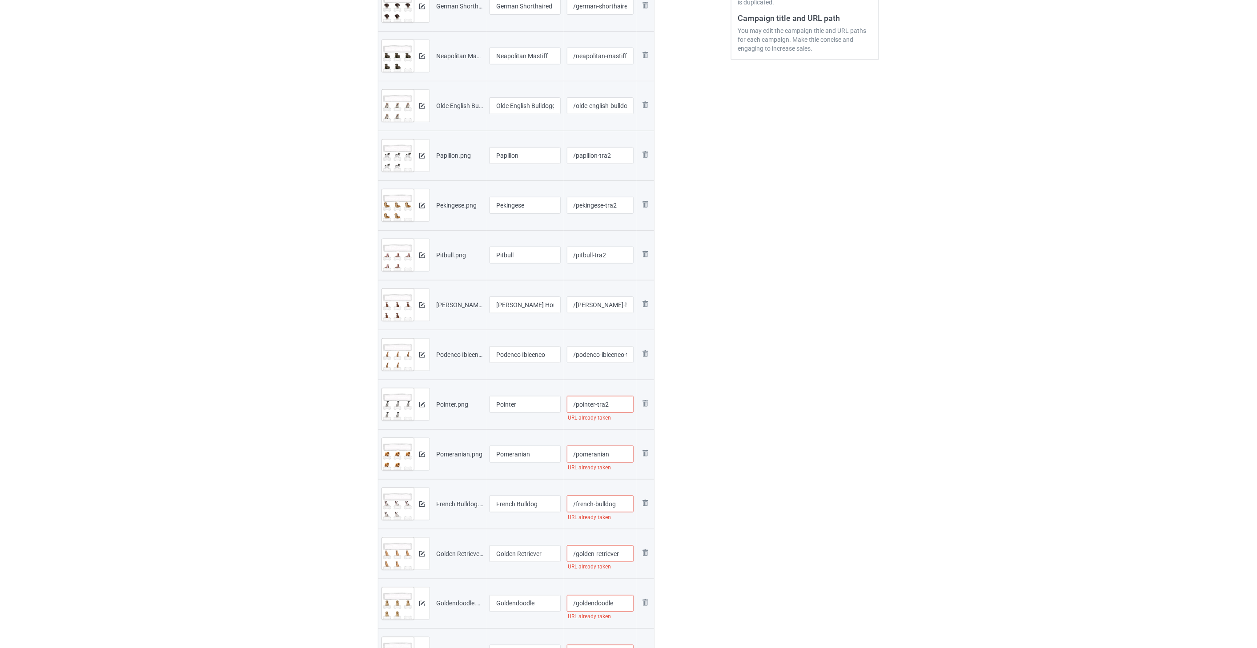
drag, startPoint x: 619, startPoint y: 458, endPoint x: 701, endPoint y: 472, distance: 82.9
click at [620, 459] on input "/pomeranian" at bounding box center [600, 454] width 67 height 17
paste input "-tra2"
type input "/pomeranian-tra2"
click at [624, 503] on input "/french-bulldog" at bounding box center [600, 504] width 67 height 17
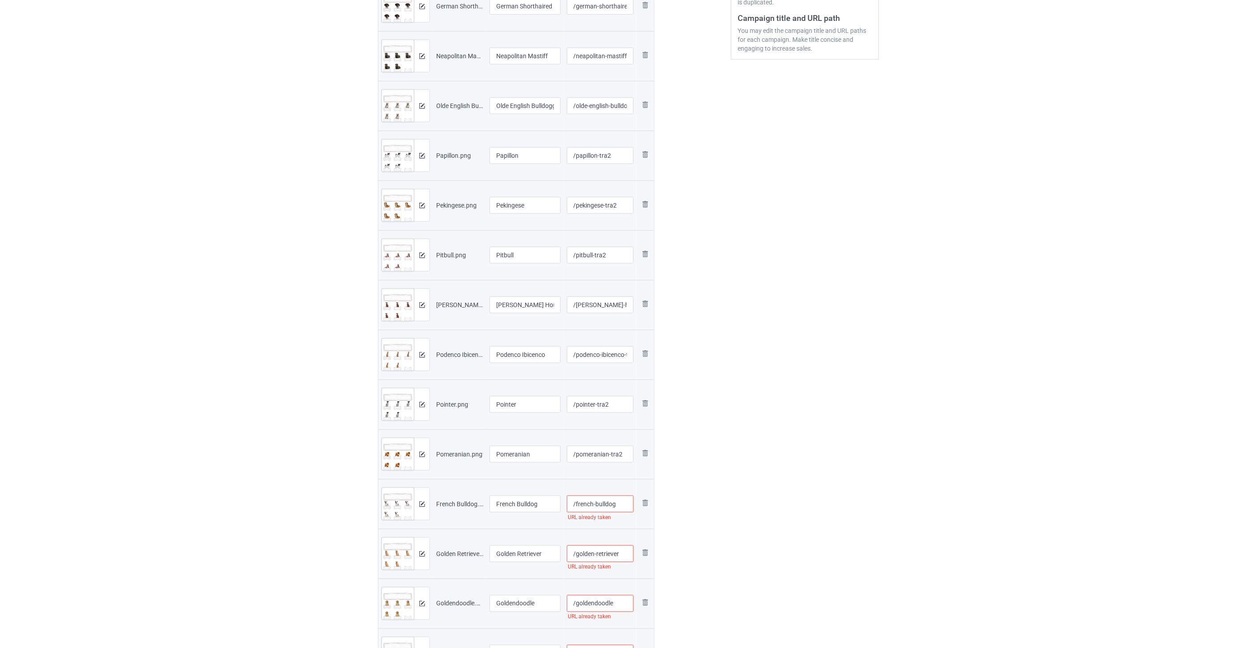
paste input "-tra2"
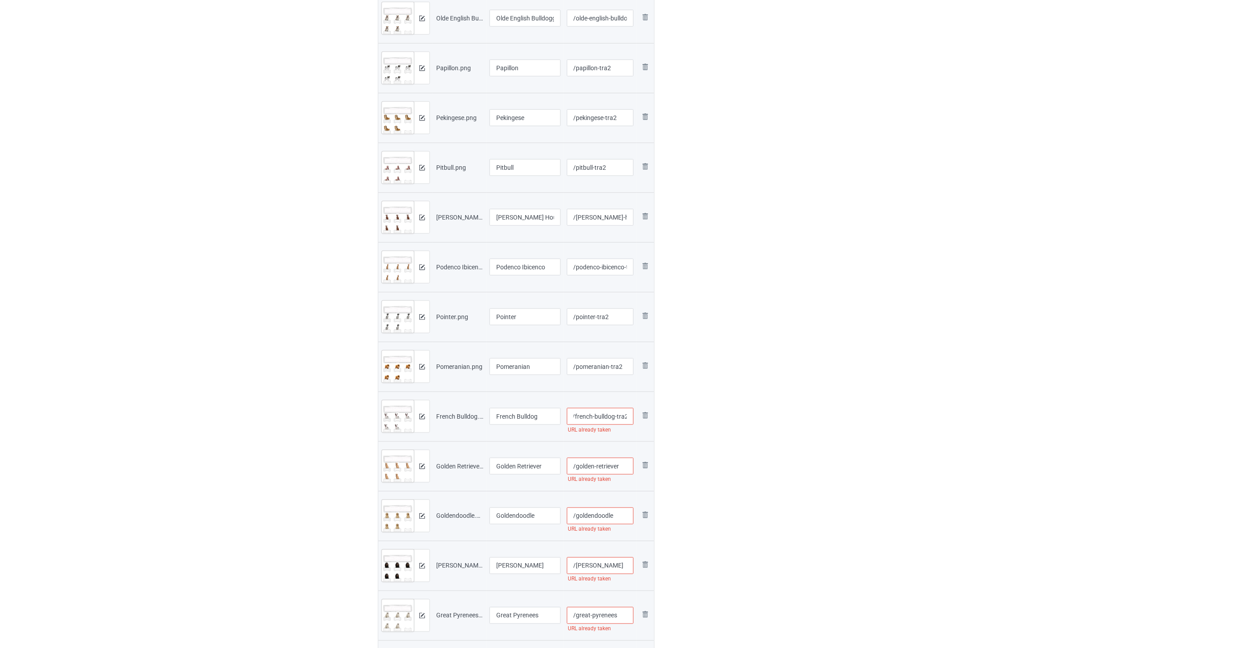
scroll to position [346, 0]
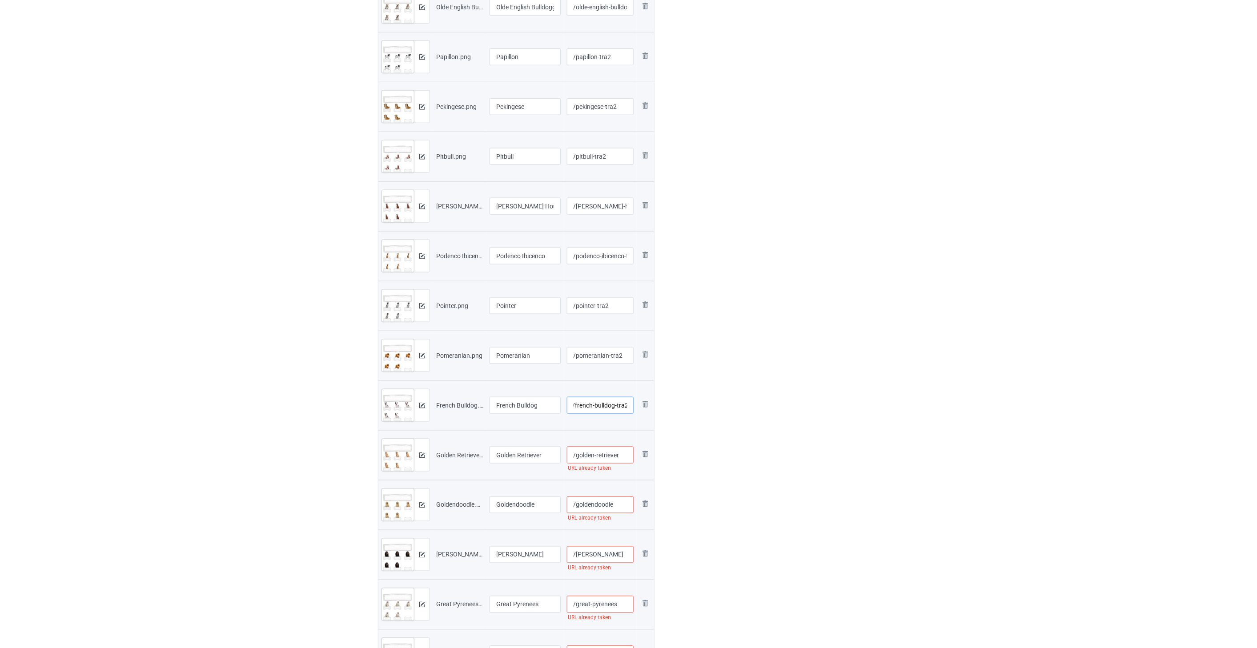
type input "/french-bulldog-tra2"
click at [628, 458] on input "/golden-retriever" at bounding box center [600, 455] width 67 height 17
paste input "-tra2"
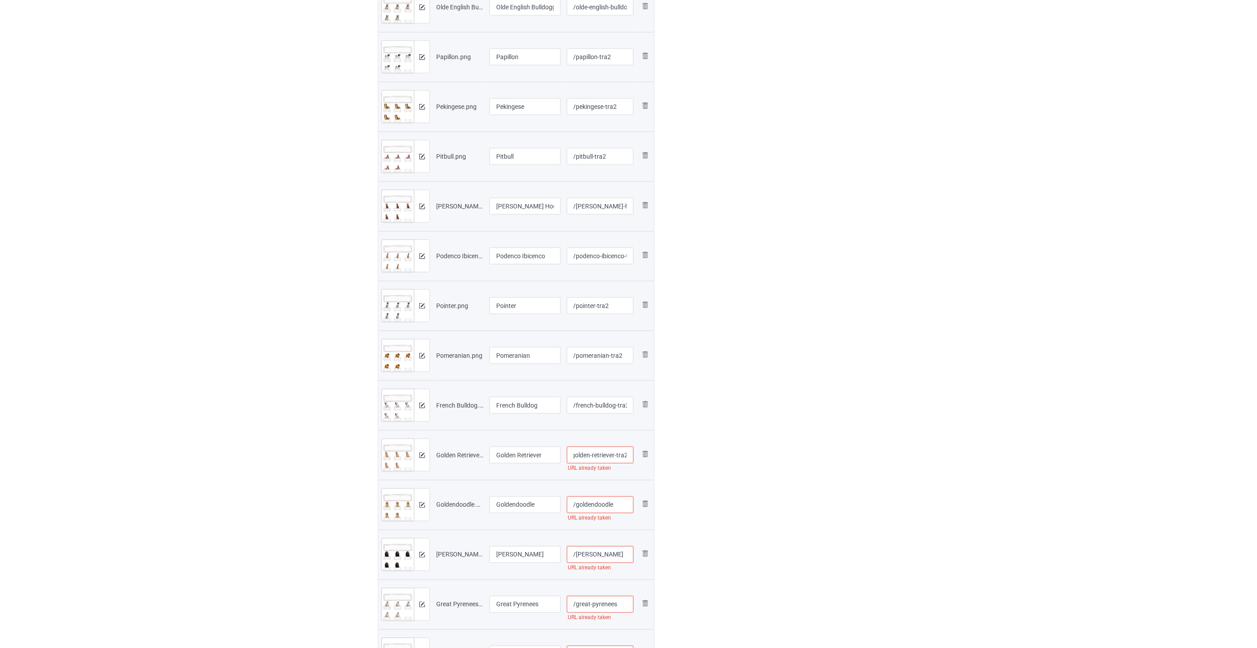
type input "/golden-retriever-tra2"
click at [614, 504] on input "/goldendoodle" at bounding box center [600, 505] width 67 height 17
paste input "-tra2"
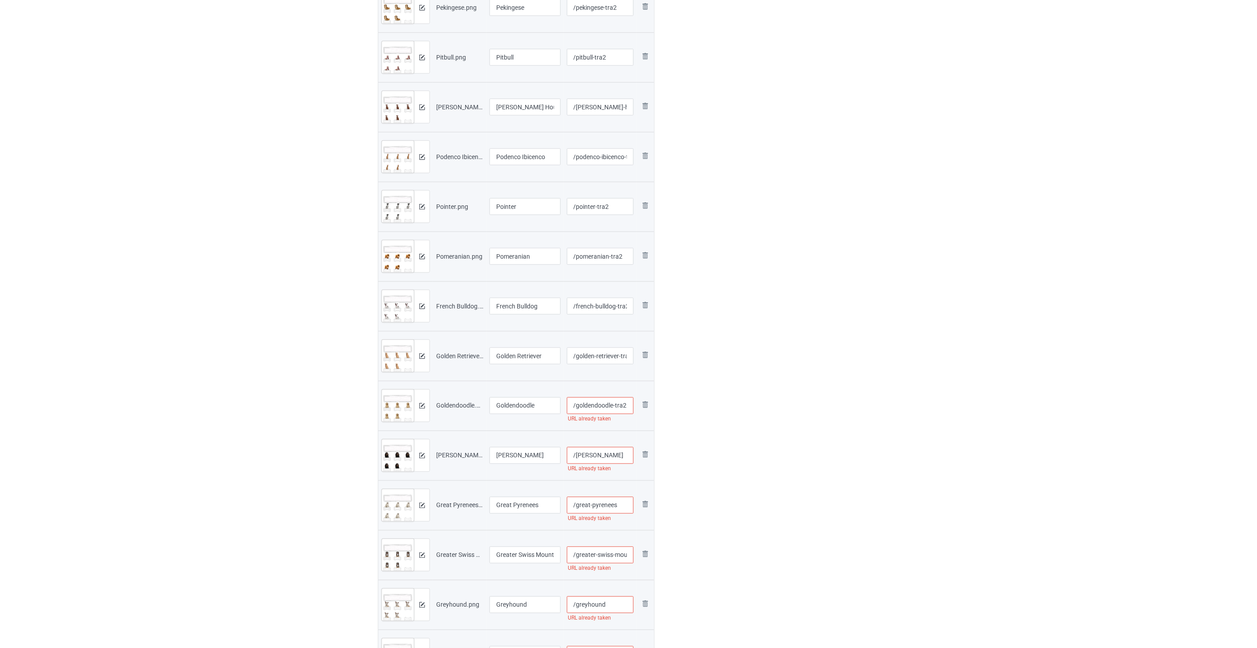
type input "/goldendoodle-tra2"
click at [620, 458] on input "/[PERSON_NAME]" at bounding box center [600, 455] width 67 height 17
paste input "-tra2"
type input "/[PERSON_NAME]-tra2"
click at [620, 506] on input "/great-pyrenees" at bounding box center [600, 505] width 67 height 17
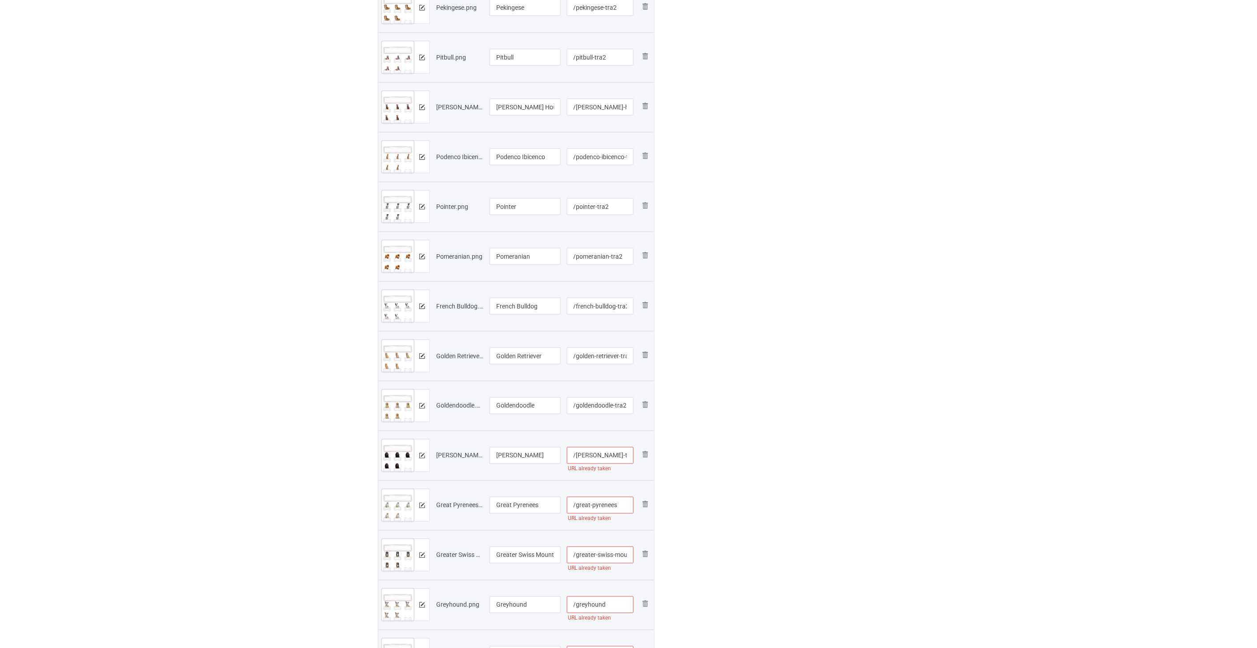
paste input "-tra2"
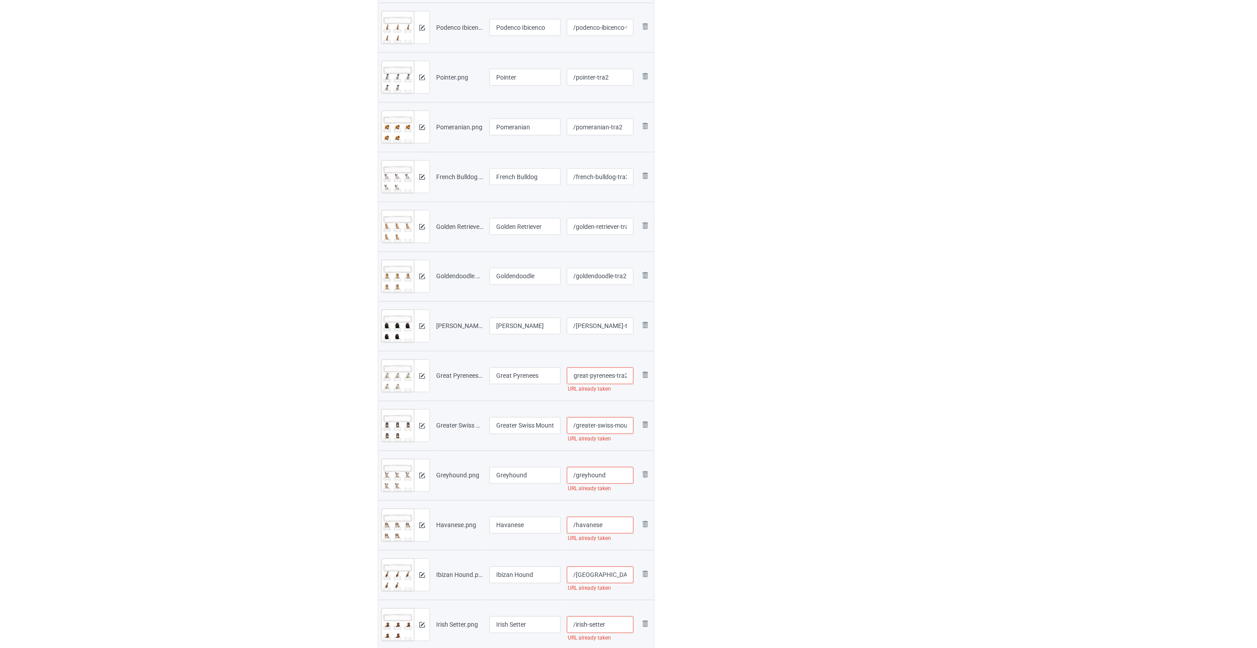
scroll to position [593, 0]
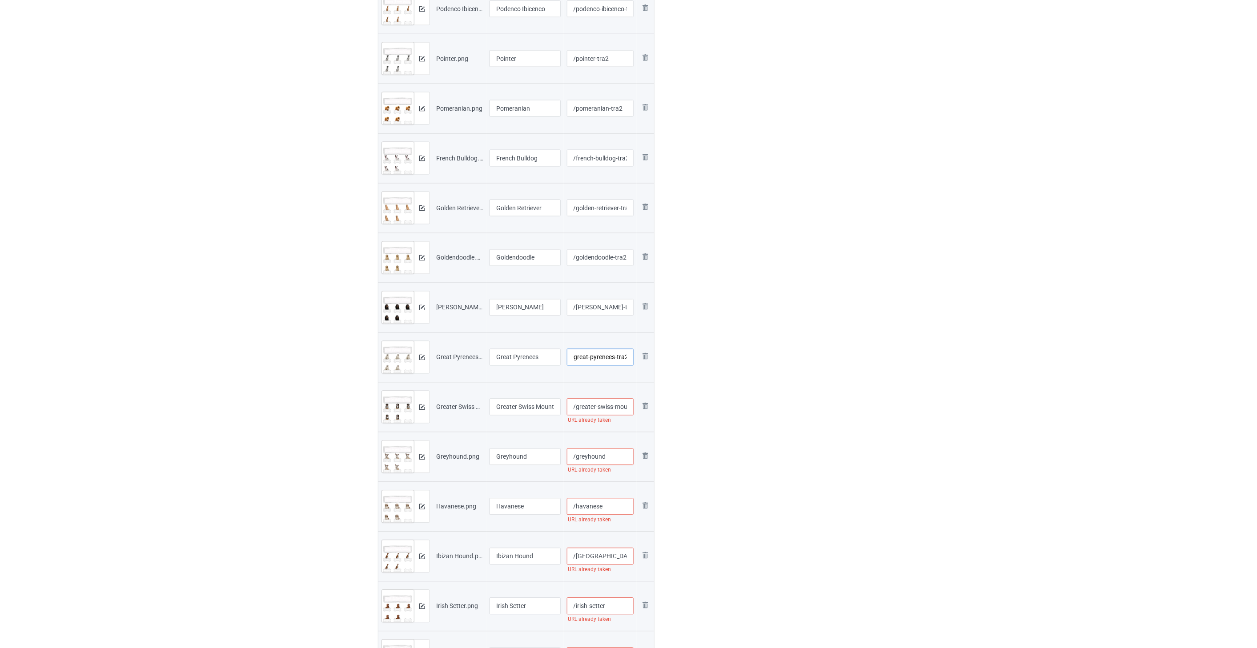
type input "/great-pyrenees-tra2"
click at [604, 410] on input "/greater-swiss-mountain-dog" at bounding box center [600, 407] width 67 height 17
paste input "-tra2"
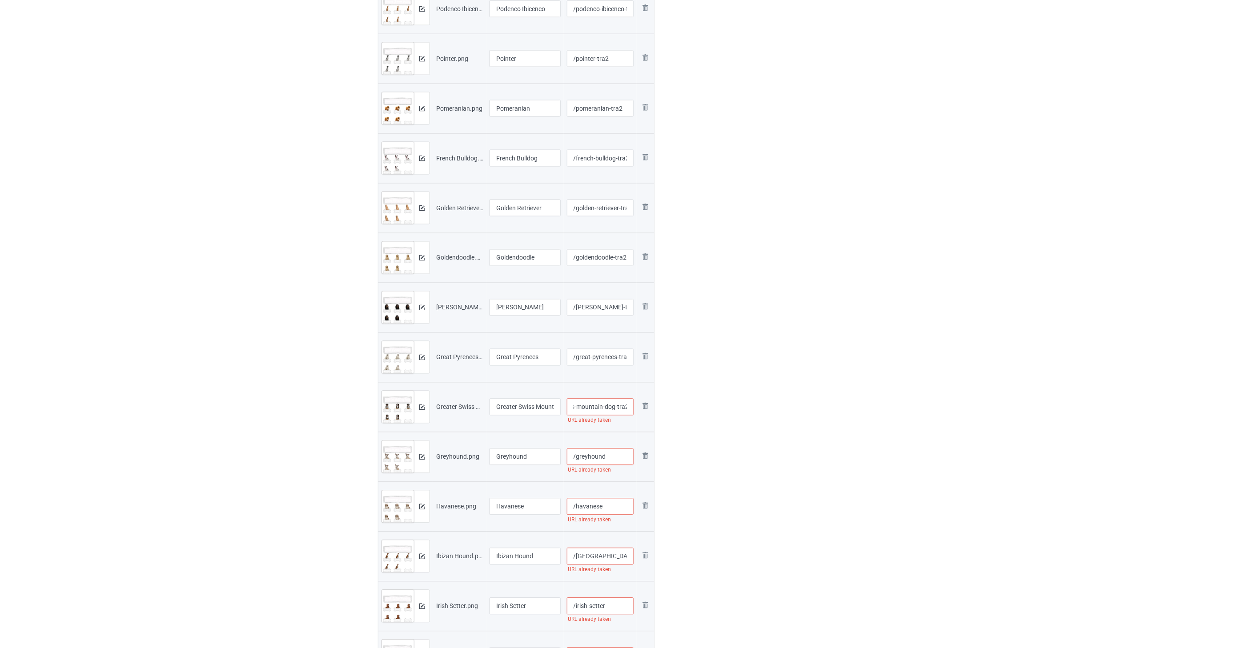
type input "/greater-swiss-mountain-dog-tra2"
click at [611, 456] on input "/greyhound" at bounding box center [600, 457] width 67 height 17
paste input "-tra2"
type input "/greyhound-tra2"
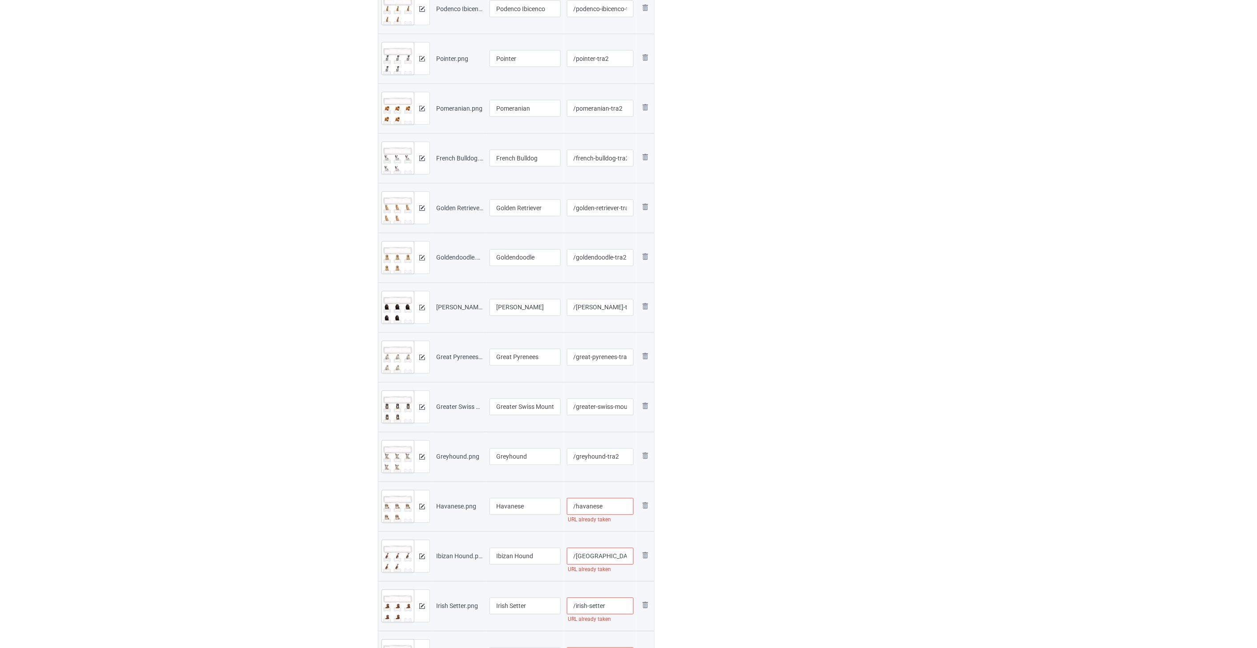
click at [607, 510] on input "/havanese" at bounding box center [600, 506] width 67 height 17
paste input "-tra2"
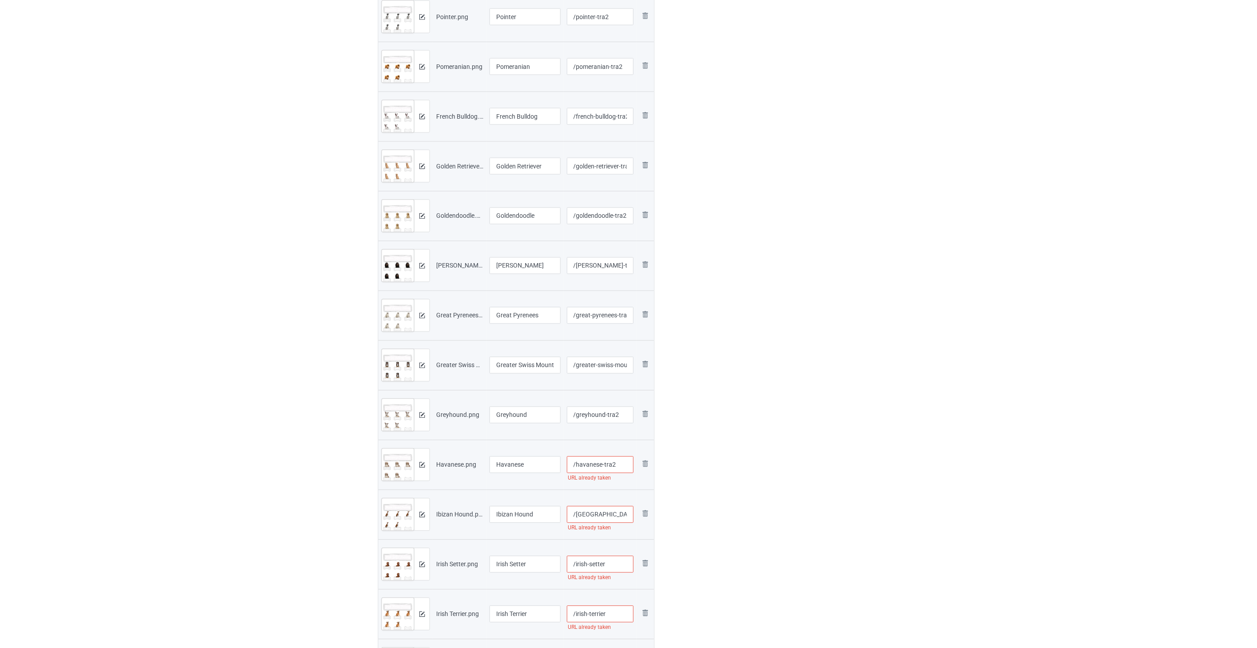
scroll to position [691, 0]
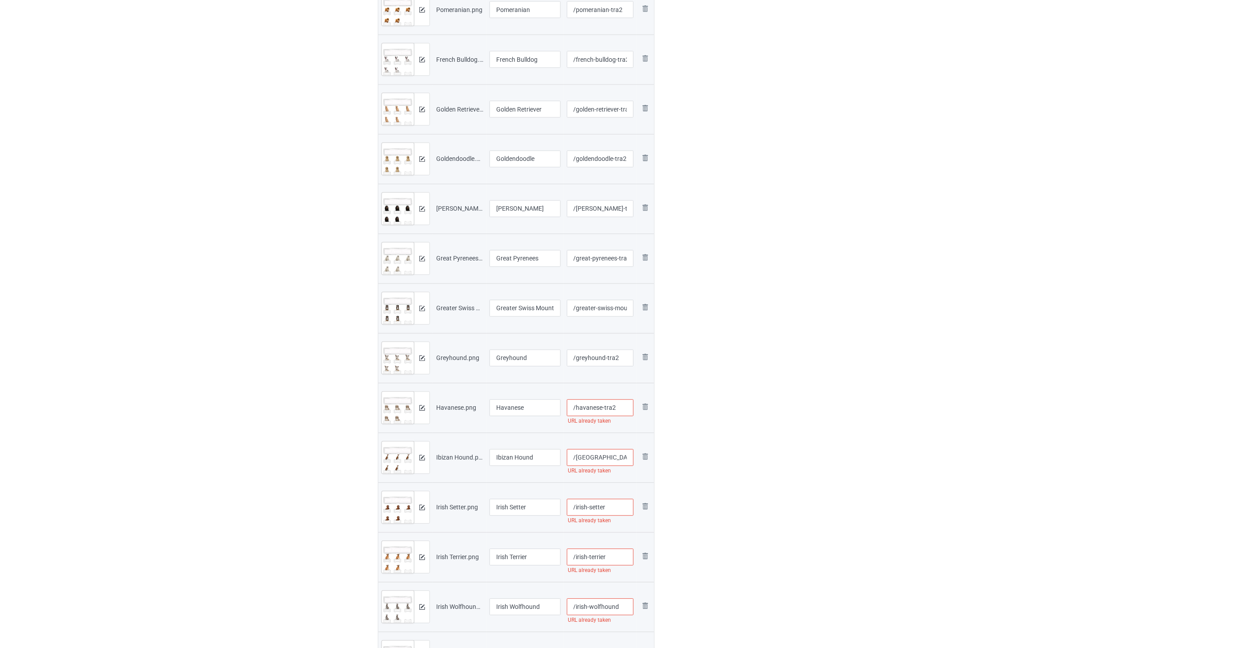
type input "/havanese-tra2"
click at [617, 456] on input "/[GEOGRAPHIC_DATA]-hound" at bounding box center [600, 458] width 67 height 17
paste input "-tra2"
type input "/ibizan-hound-tra2"
click at [619, 504] on input "/irish-setter" at bounding box center [600, 507] width 67 height 17
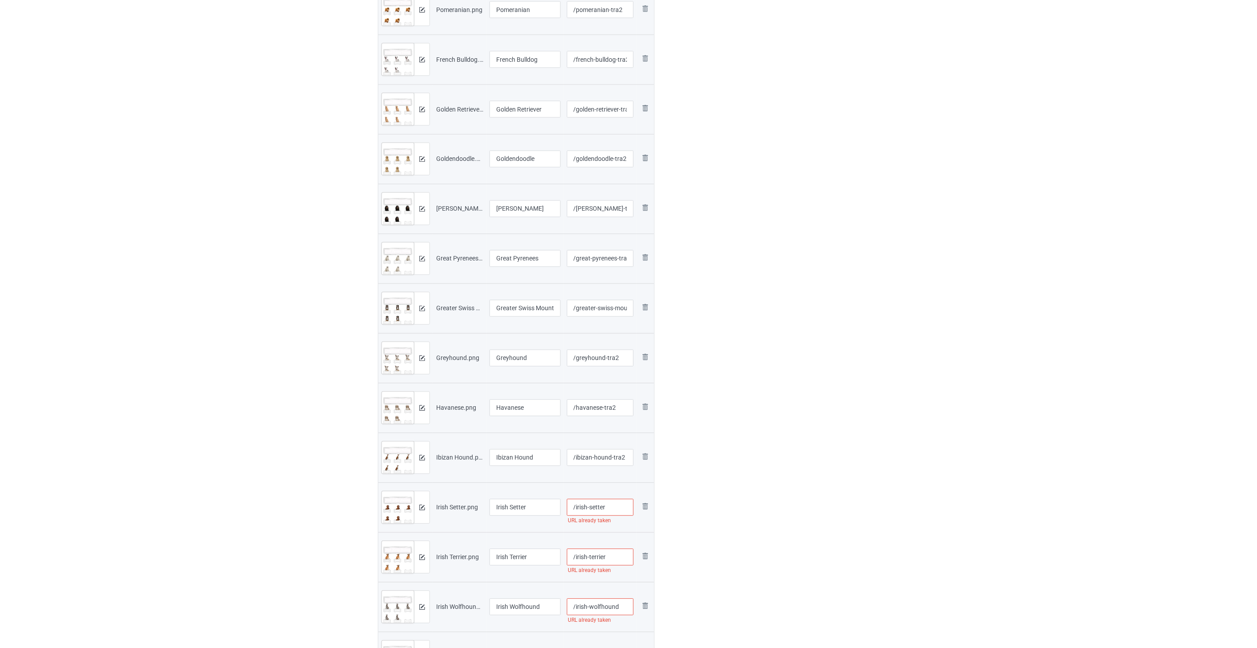
paste input "-tra2"
type input "/irish-setter-tra2"
click at [614, 553] on input "/irish-terrier" at bounding box center [600, 557] width 67 height 17
paste input "-tra2"
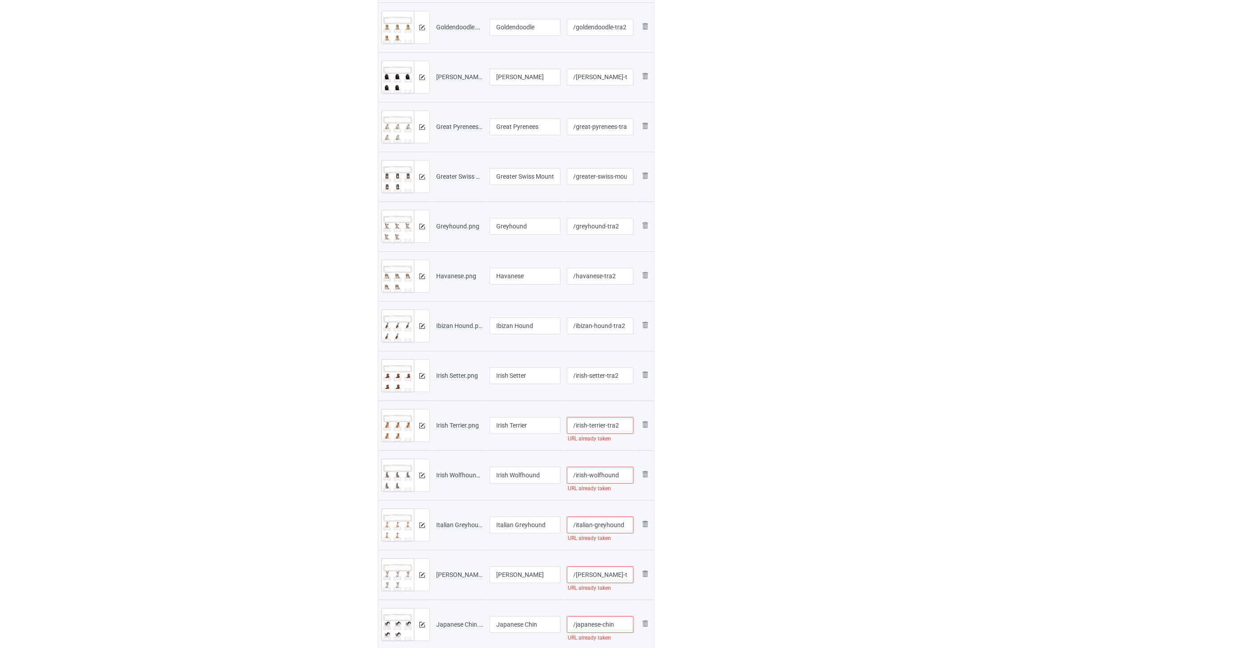
scroll to position [889, 0]
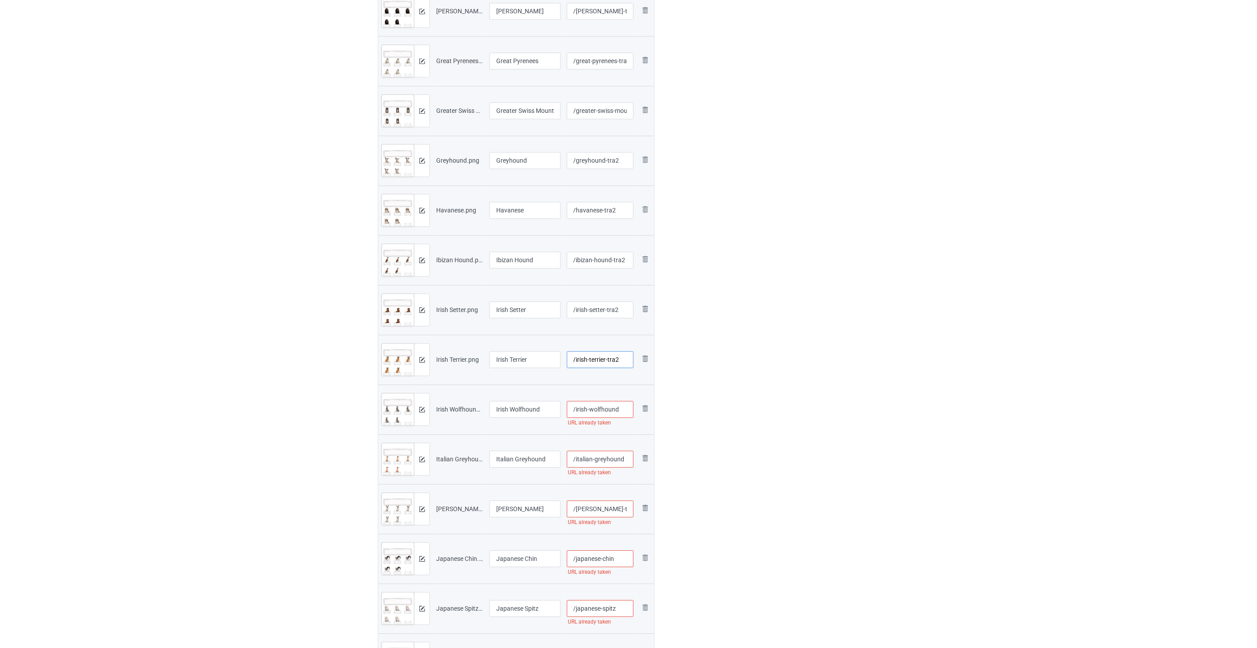
type input "/irish-terrier-tra2"
click at [623, 410] on input "/irish-wolfhound" at bounding box center [600, 409] width 67 height 17
paste input "-tra2"
type input "/irish-wolfhound-tra2"
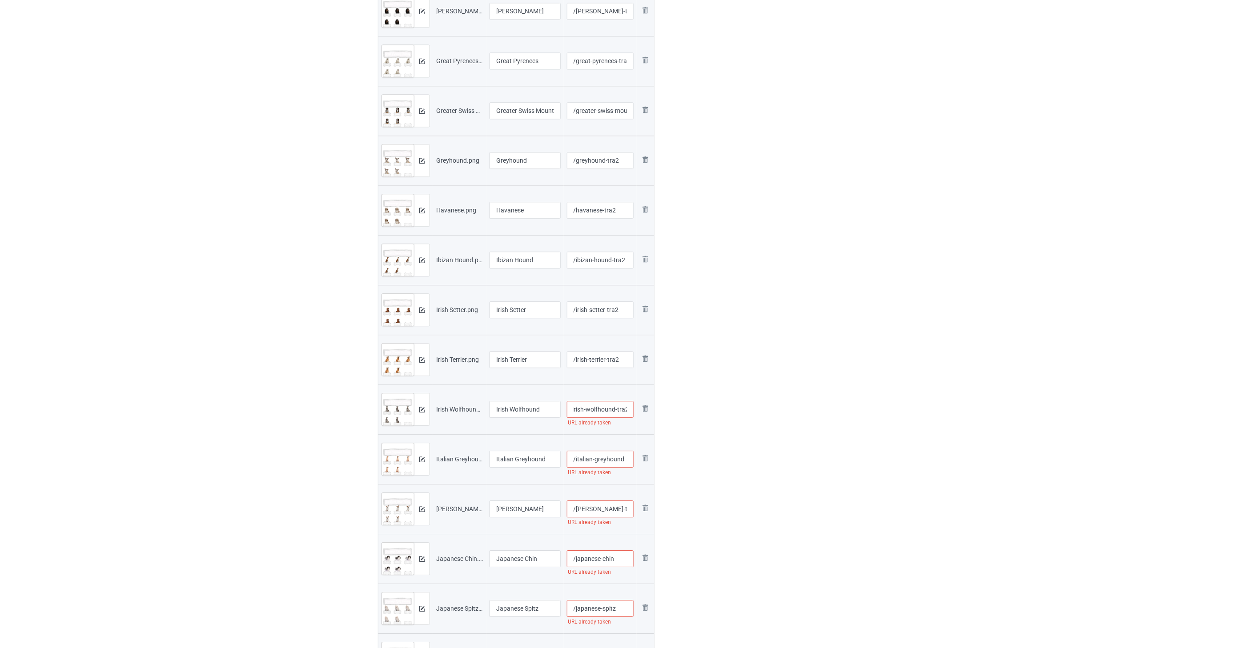
click at [625, 462] on input "/italian-greyhound" at bounding box center [600, 459] width 67 height 17
paste input "-tra2"
type input "/italian-greyhound-tra2"
click at [607, 507] on input "/[PERSON_NAME]-terrier" at bounding box center [600, 509] width 67 height 17
paste input "-tra2"
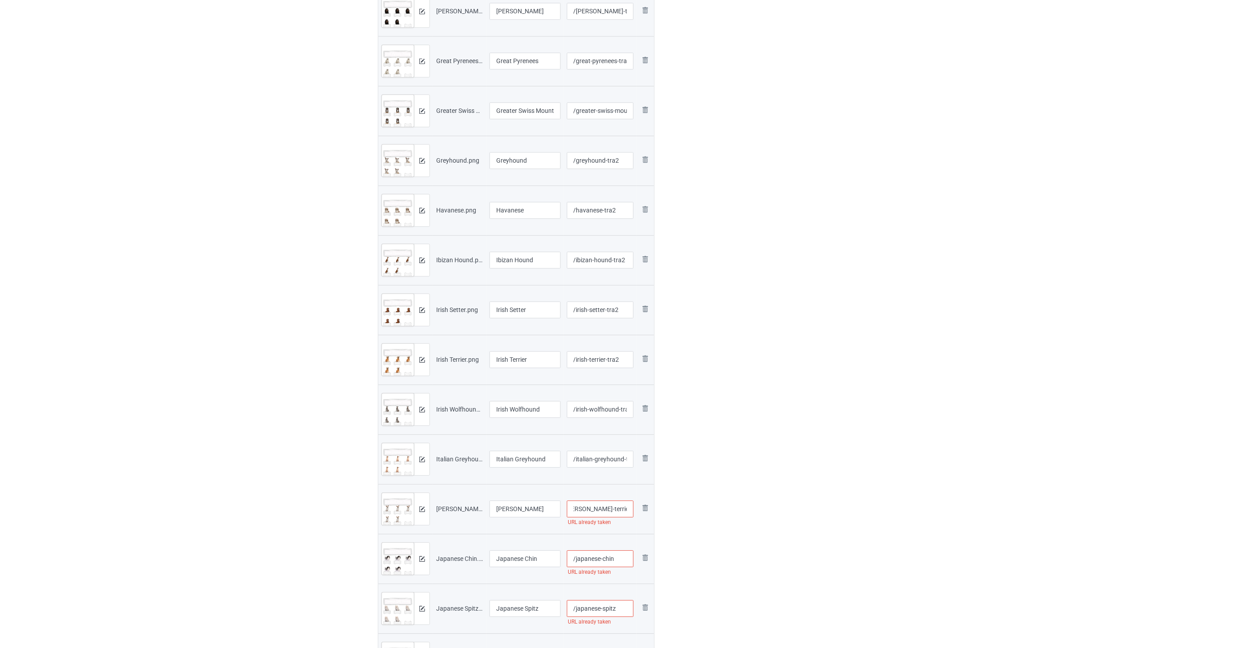
type input "/[PERSON_NAME]-terrier-tra2"
click at [621, 566] on input "/japanese-chin" at bounding box center [600, 559] width 67 height 17
paste input "-tra2"
type input "/japanese-chin-tra2"
click at [625, 414] on input "/japanese-spitz" at bounding box center [600, 411] width 67 height 17
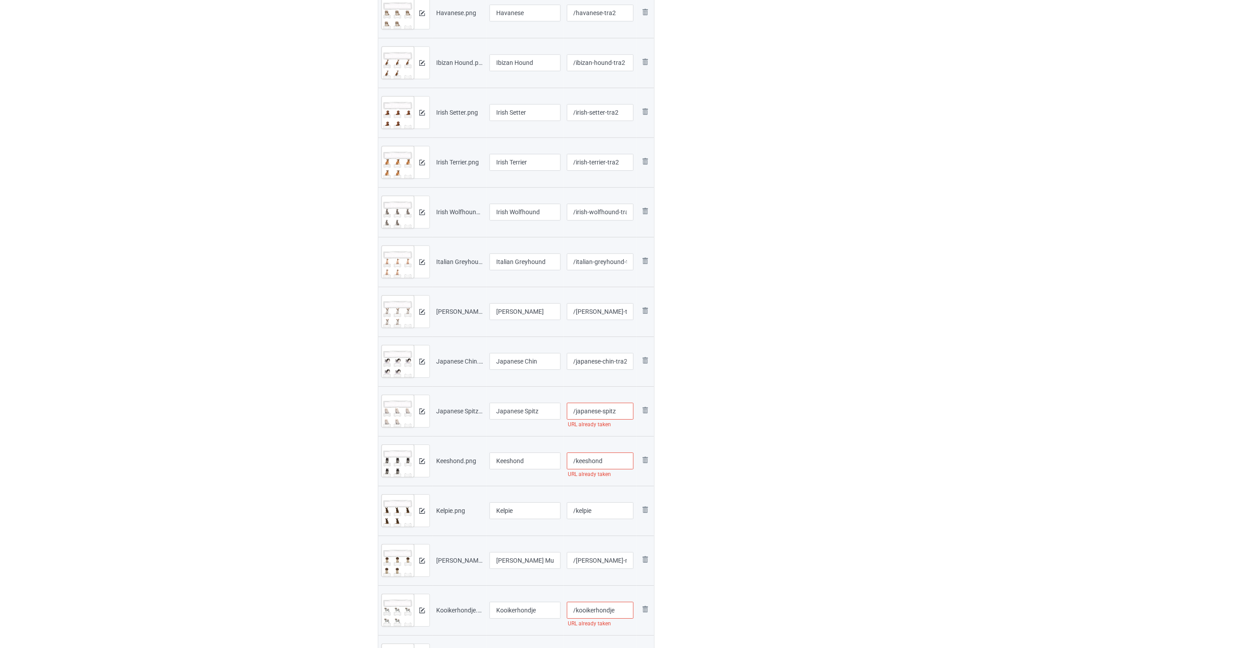
paste input "-tra2"
type input "/japanese-spitz-tra2"
click at [607, 462] on input "/keeshond" at bounding box center [600, 461] width 67 height 17
paste input "-tra2"
type input "/keeshond-tra2"
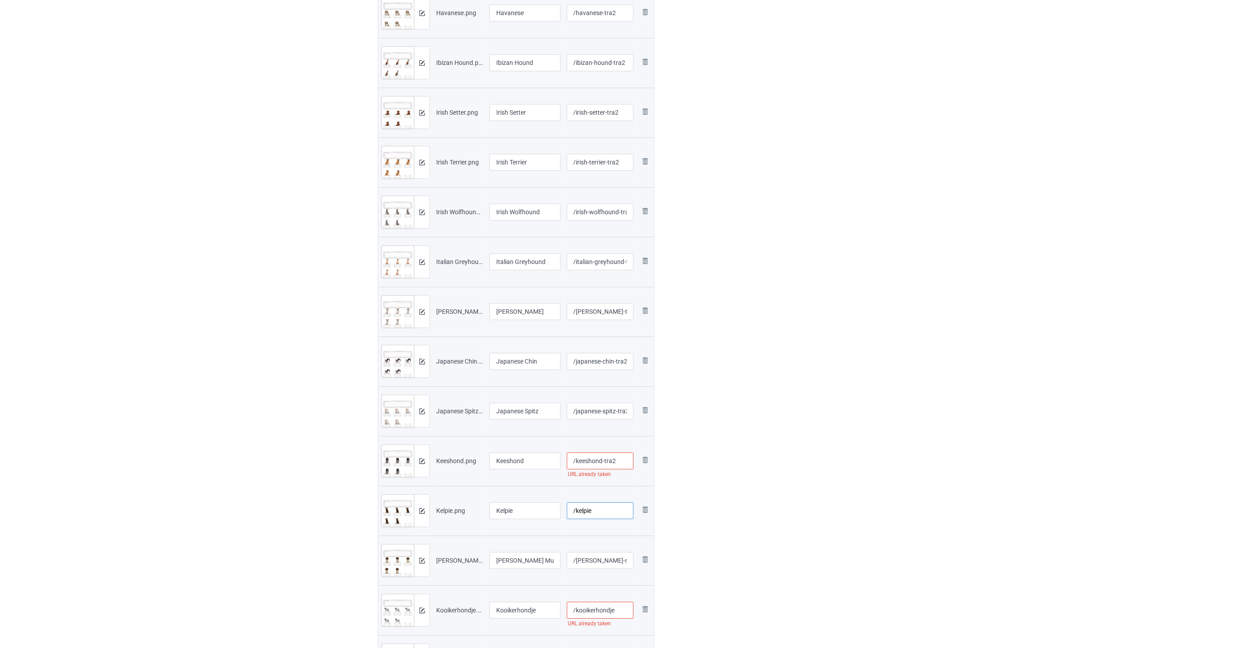
click at [607, 509] on input "/kelpie" at bounding box center [600, 510] width 67 height 17
paste input "-tra2"
type input "/kelpie-tra2"
click at [592, 460] on input "/[PERSON_NAME]-munsterlander" at bounding box center [600, 462] width 67 height 17
paste input "-tra2"
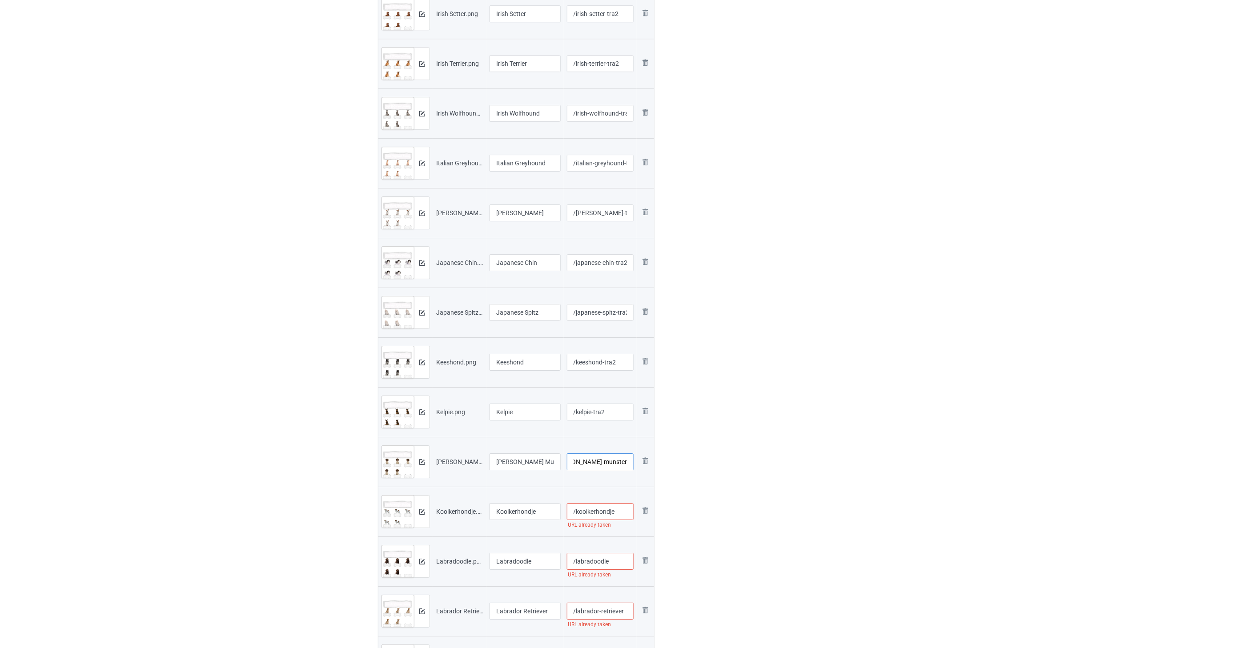
type input "/[PERSON_NAME]-munsterlander-tra2"
click at [616, 511] on input "/kooikerhondje" at bounding box center [600, 511] width 67 height 17
paste input "-tra2"
type input "/kooikerhondje-tra2"
click at [619, 415] on input "/labradoodle" at bounding box center [600, 413] width 67 height 17
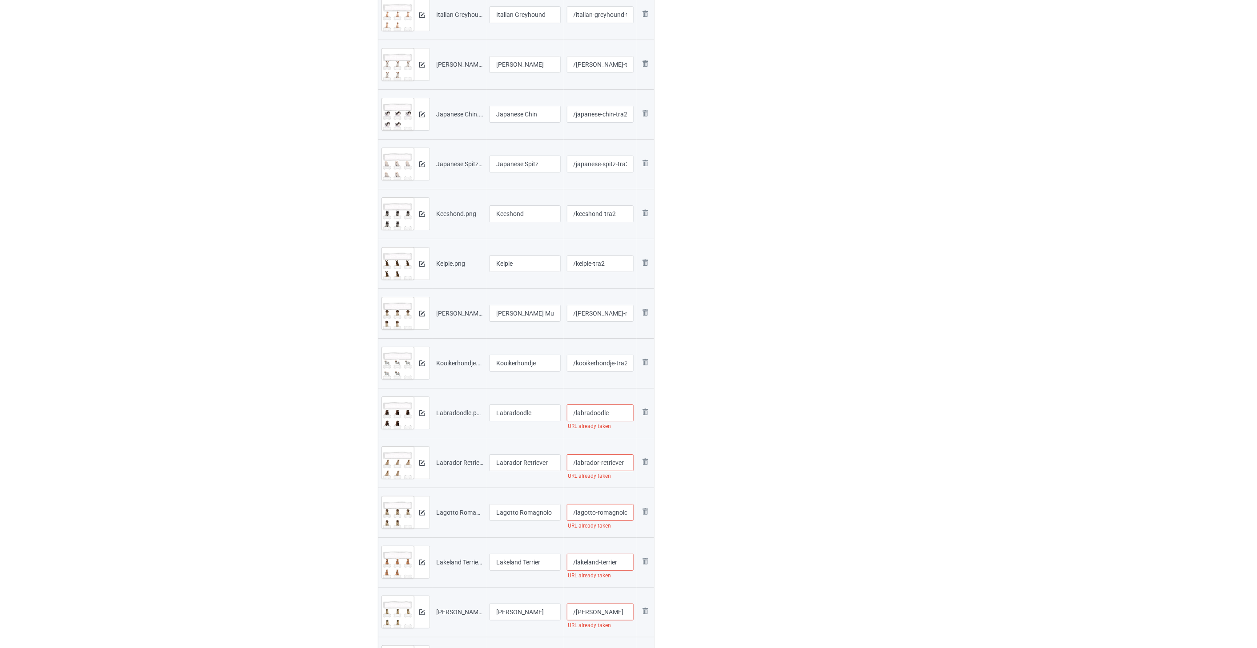
paste input "-tra2"
type input "/labradoodle-tra2"
click at [627, 463] on input "/labrador-retriever" at bounding box center [600, 462] width 67 height 17
paste input "-tra2"
type input "/labrador-retriever-tra2"
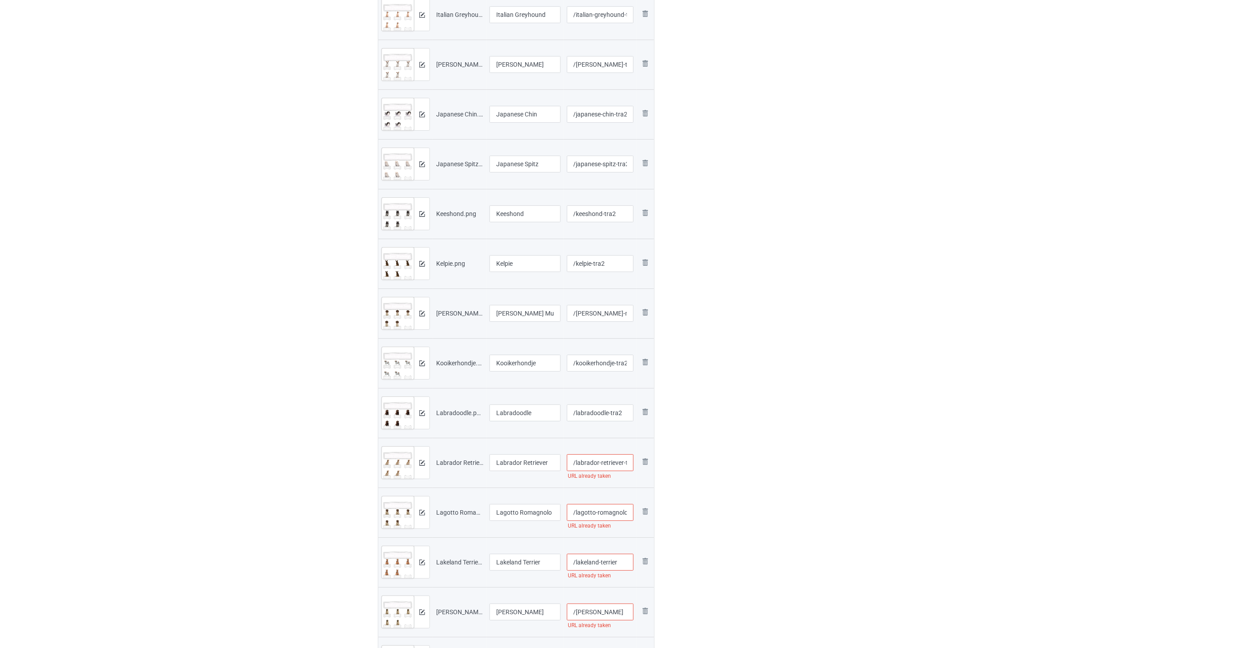
drag, startPoint x: 606, startPoint y: 512, endPoint x: 611, endPoint y: 505, distance: 8.8
click at [606, 512] on input "/lagotto-romagnolo" at bounding box center [600, 512] width 67 height 17
paste
type input "/lagotto-romagnolo-tra2"
click at [618, 559] on input "/lakeland-terrier" at bounding box center [600, 562] width 67 height 17
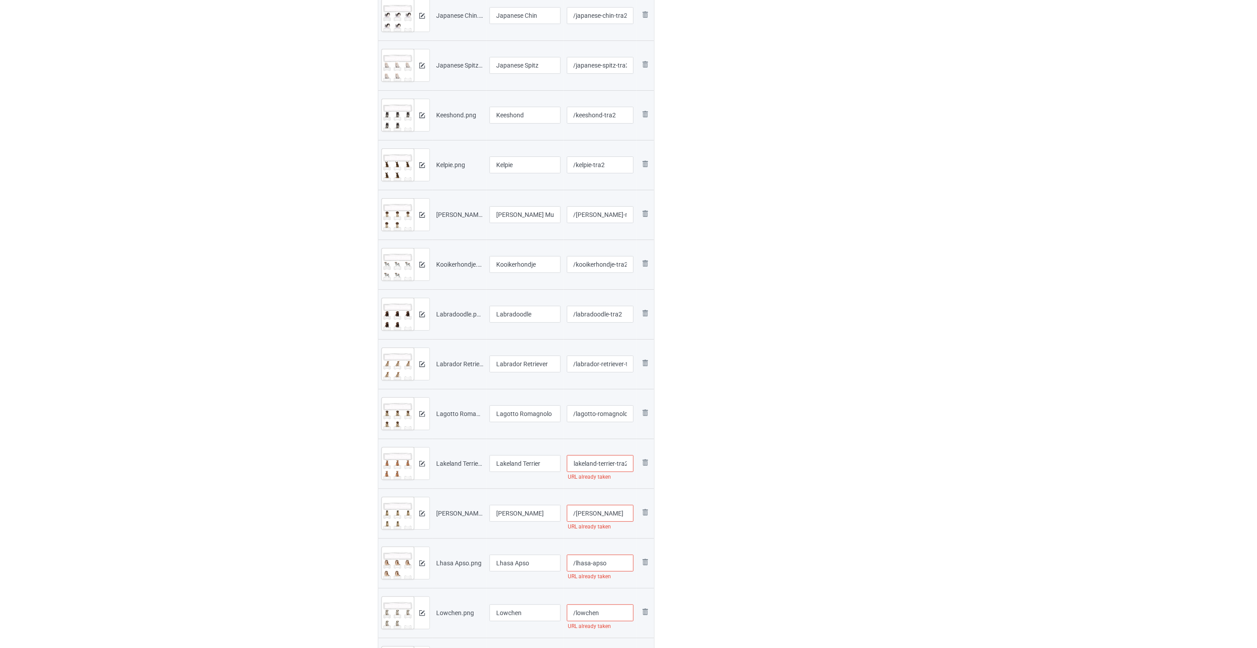
type input "/lakeland-terrier-tra2"
click at [621, 518] on input "/[PERSON_NAME]" at bounding box center [600, 513] width 67 height 17
type input "/leonberger-tra2"
click at [620, 563] on input "/lhasa-apso" at bounding box center [600, 563] width 67 height 17
type input "/lhasa-apso-tra2"
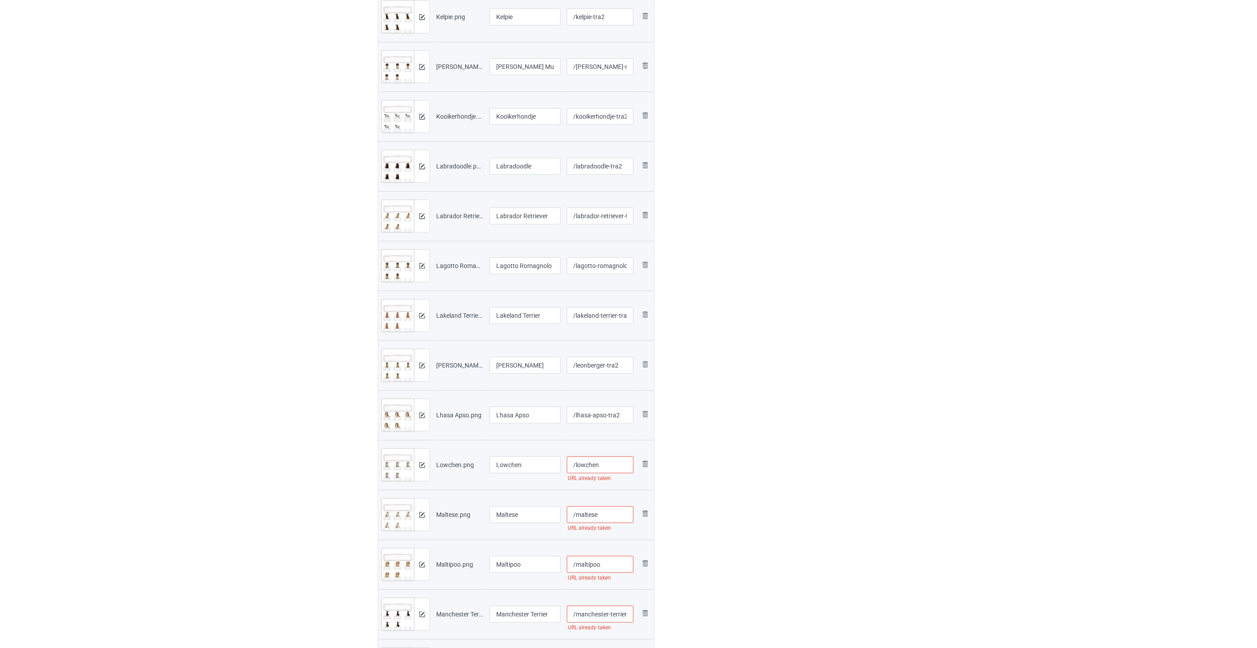
click at [613, 465] on input "/lowchen" at bounding box center [600, 465] width 67 height 17
type input "/lowchen-tra2"
click at [619, 516] on input "/maltese" at bounding box center [600, 514] width 67 height 17
type input "/maltese-tra2"
click at [615, 513] on input "/maltipoo" at bounding box center [600, 515] width 67 height 17
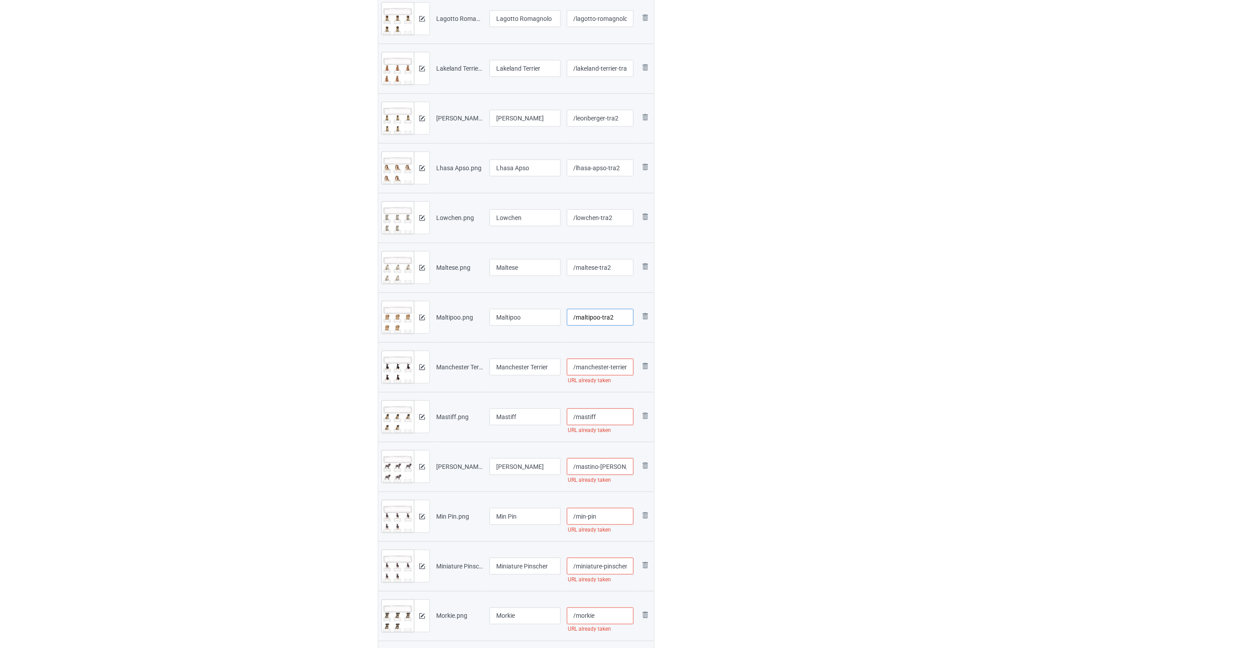
type input "/maltipoo-tra2"
click at [611, 370] on input "/manchester-terrier" at bounding box center [600, 367] width 67 height 17
type input "/manchester-terrier-tra2"
click at [616, 412] on input "/mastiff" at bounding box center [600, 417] width 67 height 17
type input "/mastiff-tra2"
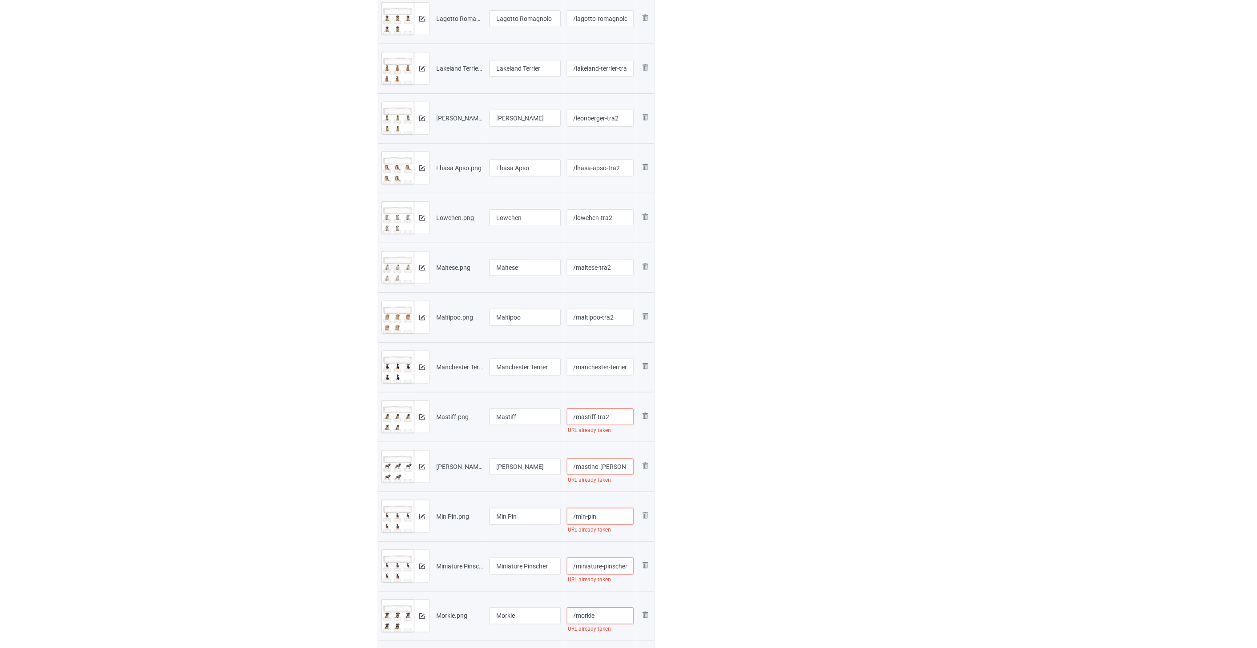
click at [603, 466] on input "/mastino-[PERSON_NAME]" at bounding box center [600, 466] width 67 height 17
type input "/mastino-[PERSON_NAME]-tra2"
click at [617, 514] on input "/min-pin" at bounding box center [600, 516] width 67 height 17
type input "/min-pin-tra2"
click at [604, 464] on input "/miniature-pinscher" at bounding box center [600, 467] width 67 height 17
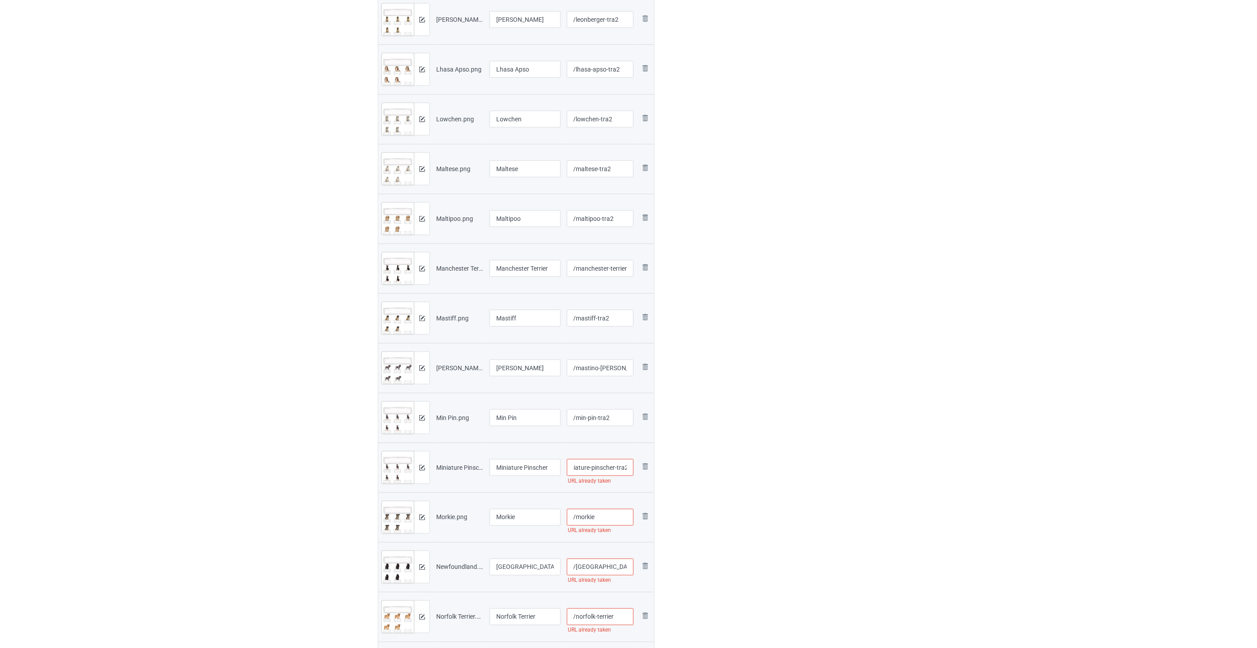
type input "/miniature-pinscher-tra2"
click at [611, 517] on input "/morkie" at bounding box center [600, 517] width 67 height 17
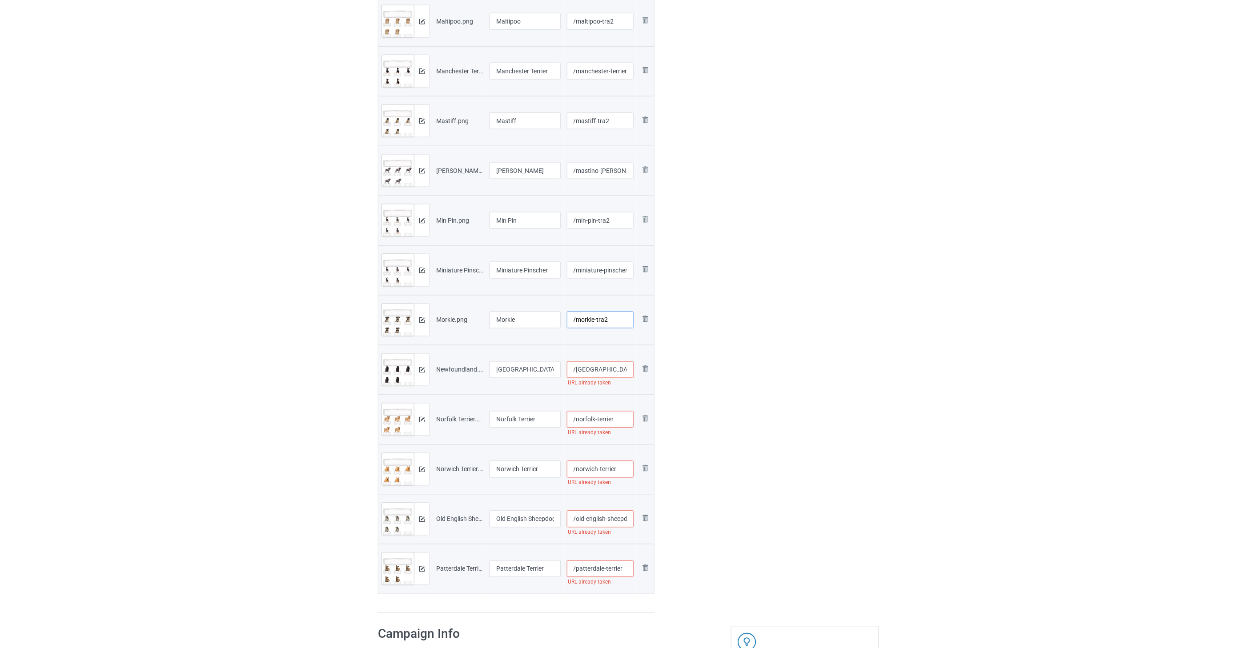
type input "/morkie-tra2"
click at [622, 367] on input "/[GEOGRAPHIC_DATA]" at bounding box center [600, 370] width 67 height 17
type input "/[GEOGRAPHIC_DATA]-tra2"
click at [622, 421] on input "/norfolk-terrier" at bounding box center [600, 419] width 67 height 17
type input "/norfolk-terrier-tra2"
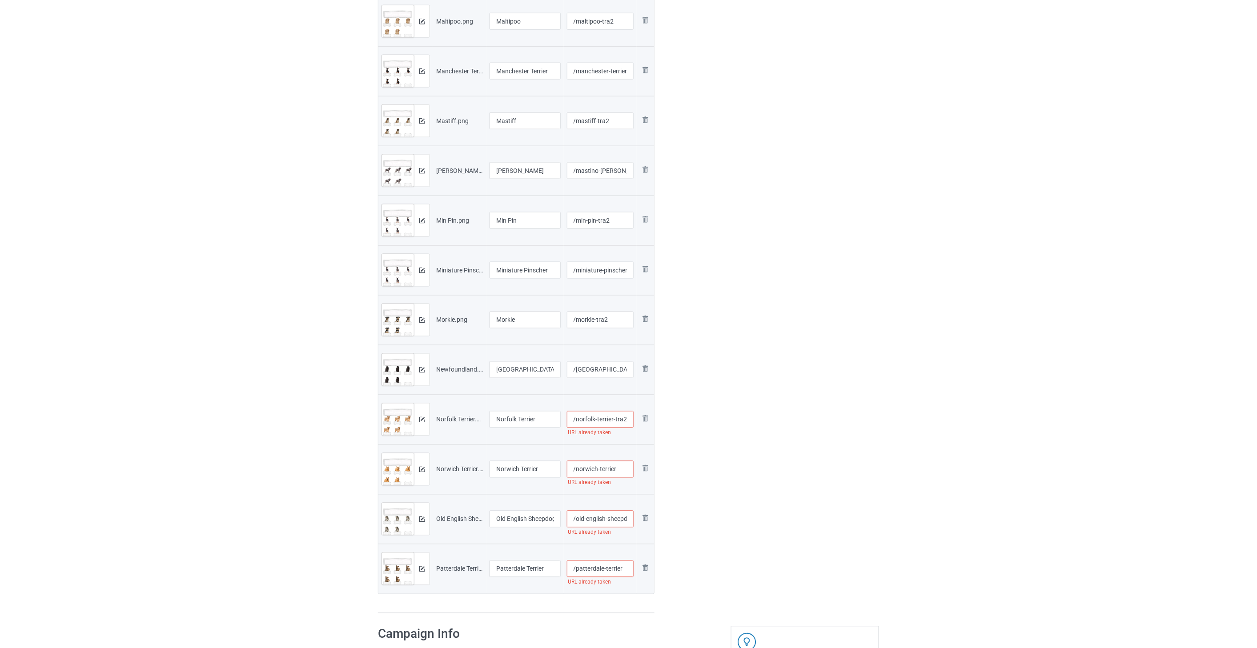
click at [617, 470] on input "/norwich-terrier" at bounding box center [600, 469] width 67 height 17
type input "/norwich-terrier-tra2"
click at [592, 517] on input "/old-english-sheepdog" at bounding box center [600, 519] width 67 height 17
type input "/old-english-sheepdog-tra2"
click at [625, 570] on input "/patterdale-terrier" at bounding box center [600, 569] width 67 height 17
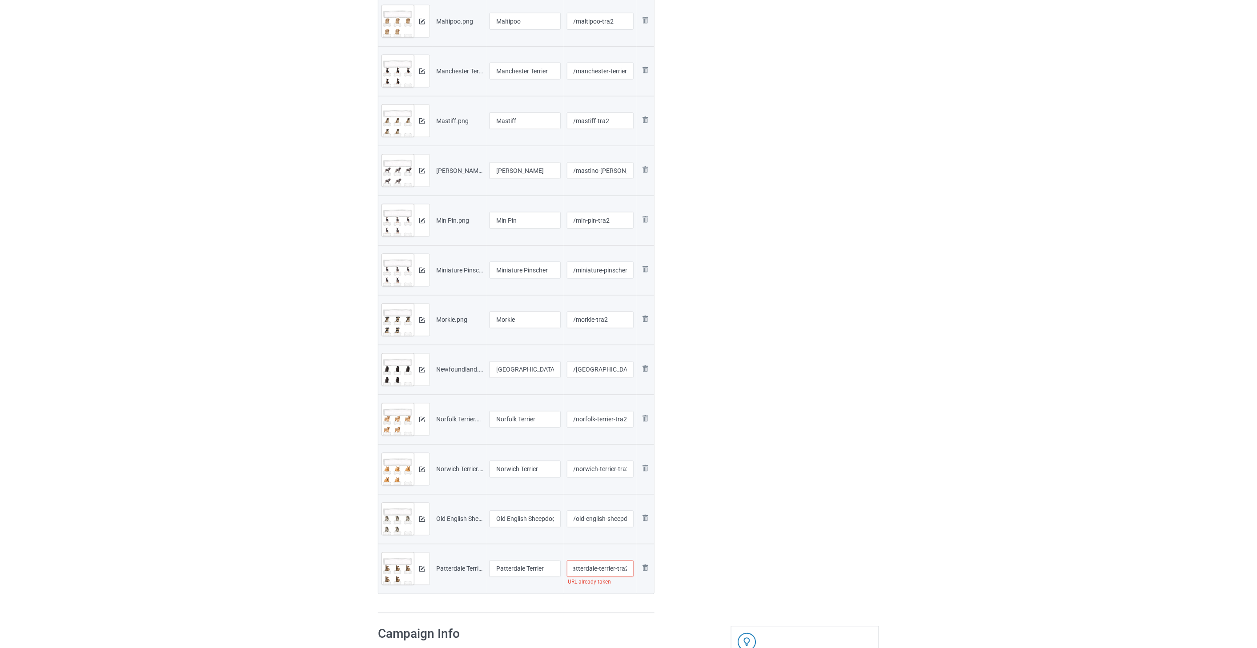
type input "/patterdale-terrier-tra2"
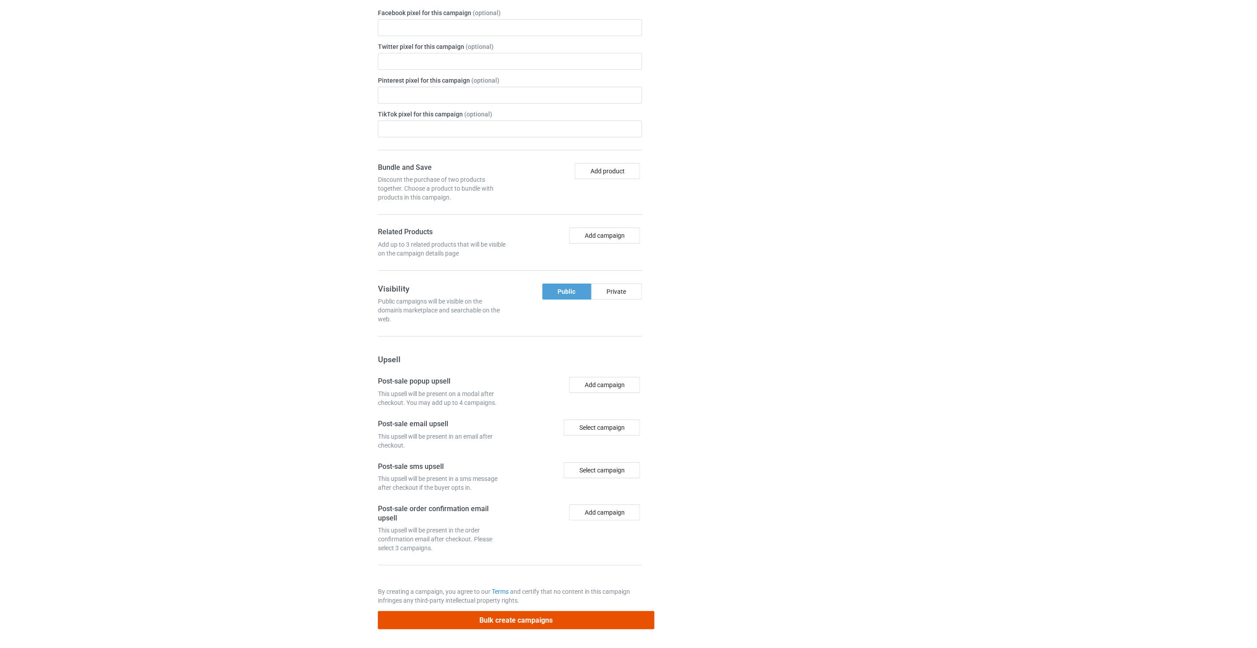
click at [529, 616] on button "Bulk create campaigns" at bounding box center [516, 620] width 277 height 18
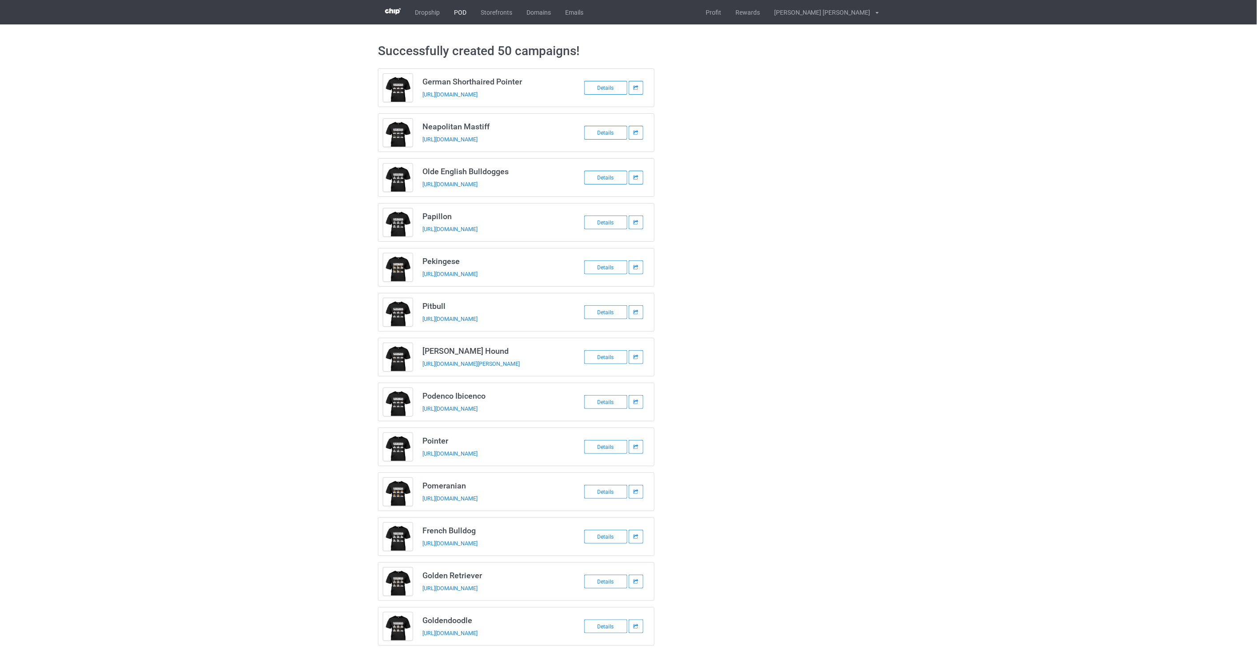
click at [465, 11] on link "POD" at bounding box center [460, 12] width 27 height 24
